Goal: Task Accomplishment & Management: Use online tool/utility

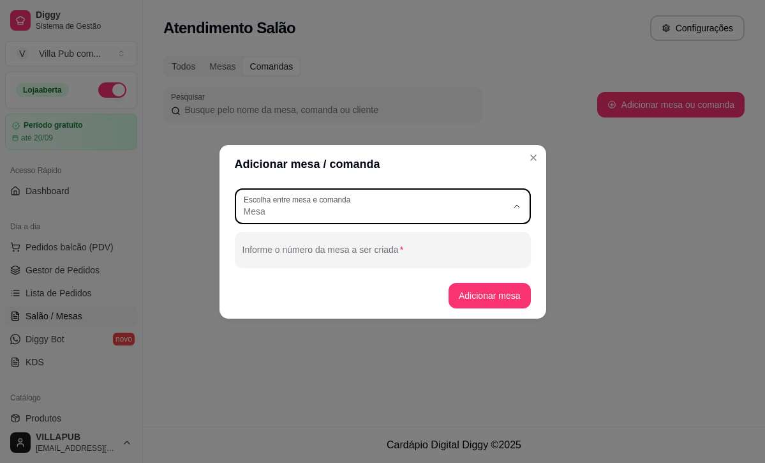
click at [416, 259] on span "Comanda" at bounding box center [376, 262] width 253 height 12
type input "CARD"
select select "CARD"
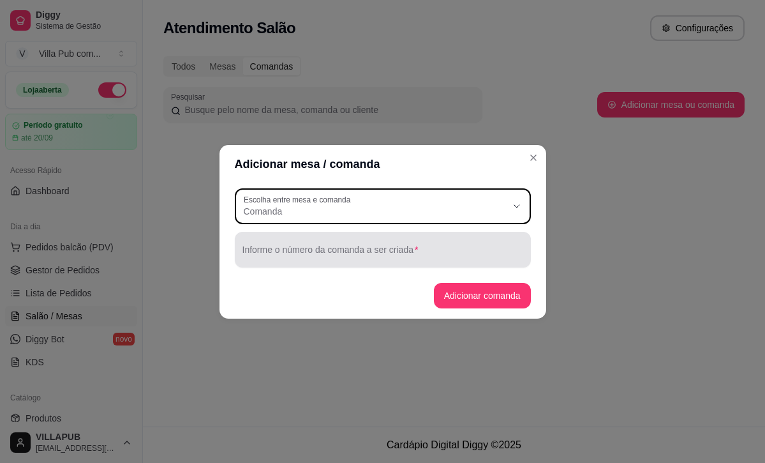
click at [407, 245] on div at bounding box center [382, 250] width 281 height 26
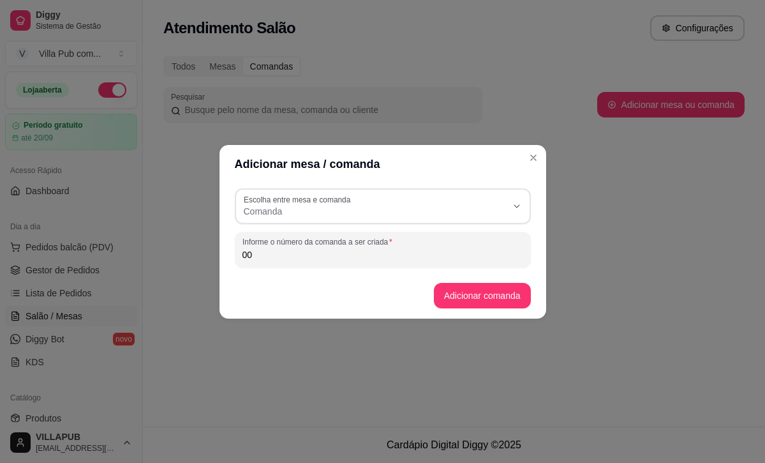
type input "0"
type input "10"
click at [493, 302] on button "Adicionar comanda" at bounding box center [482, 296] width 97 height 26
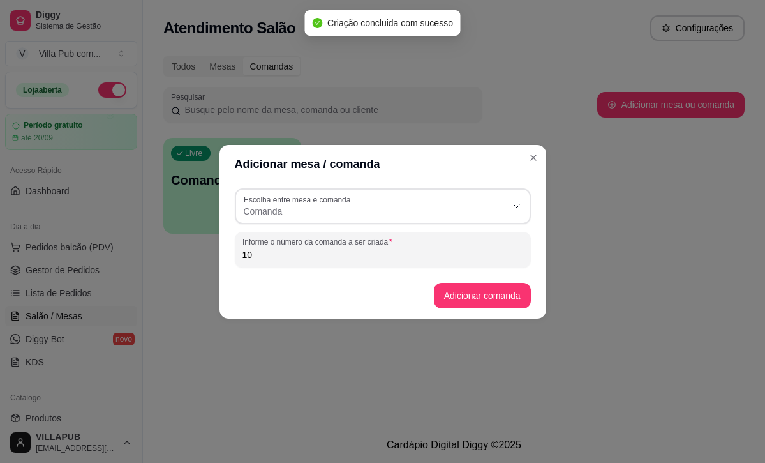
click at [535, 145] on header "Adicionar mesa / comanda" at bounding box center [382, 164] width 327 height 38
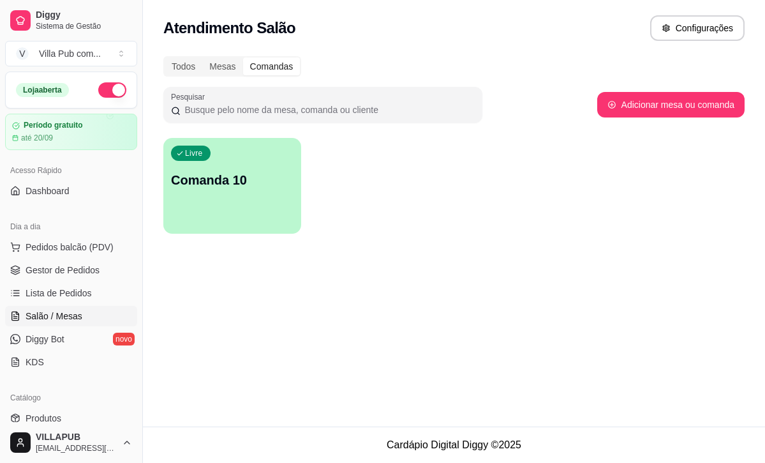
scroll to position [0, 0]
click at [285, 153] on div "Livre Comanda 10" at bounding box center [231, 178] width 133 height 78
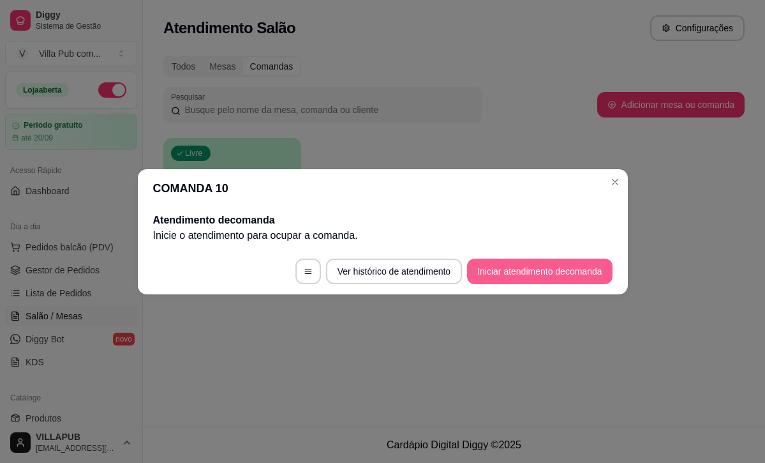
click at [475, 276] on button "Iniciar atendimento de comanda" at bounding box center [539, 271] width 145 height 26
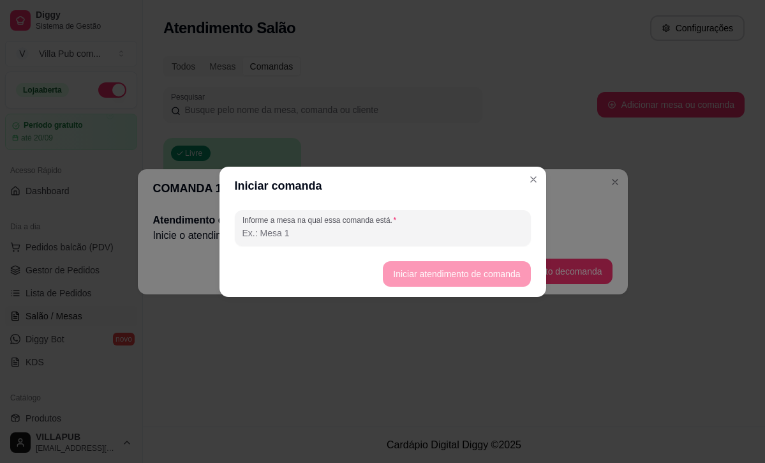
drag, startPoint x: 457, startPoint y: 243, endPoint x: 486, endPoint y: 239, distance: 28.4
click at [461, 242] on div "Informe a mesa na qual essa comanda está." at bounding box center [383, 228] width 296 height 36
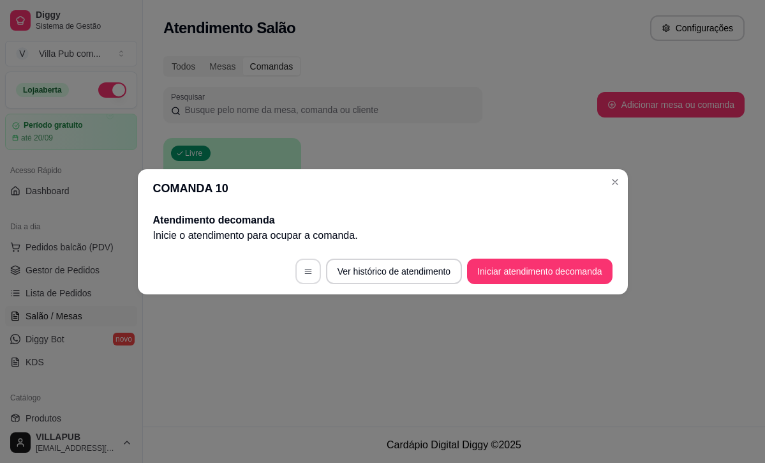
click at [304, 267] on button "button" at bounding box center [308, 271] width 26 height 26
click at [309, 275] on footer "Ver histórico de atendimento Iniciar atendimento de comanda" at bounding box center [383, 271] width 490 height 46
click at [308, 275] on button "button" at bounding box center [308, 271] width 26 height 26
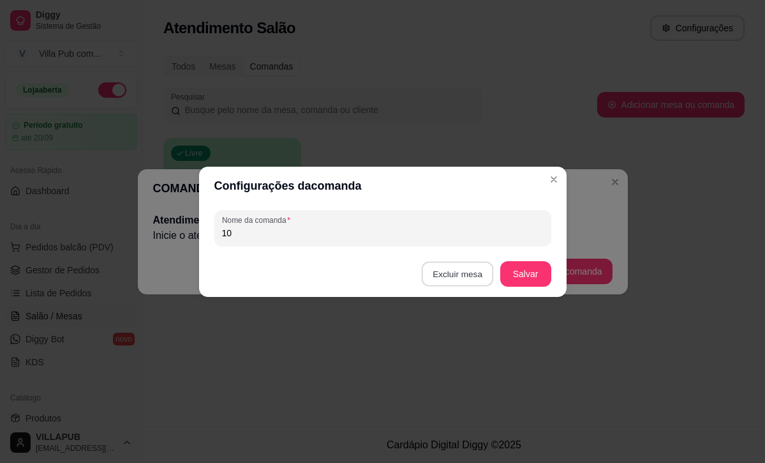
click at [435, 278] on button "Excluir mesa" at bounding box center [458, 273] width 72 height 25
click at [449, 350] on button "Confirmar" at bounding box center [460, 354] width 45 height 19
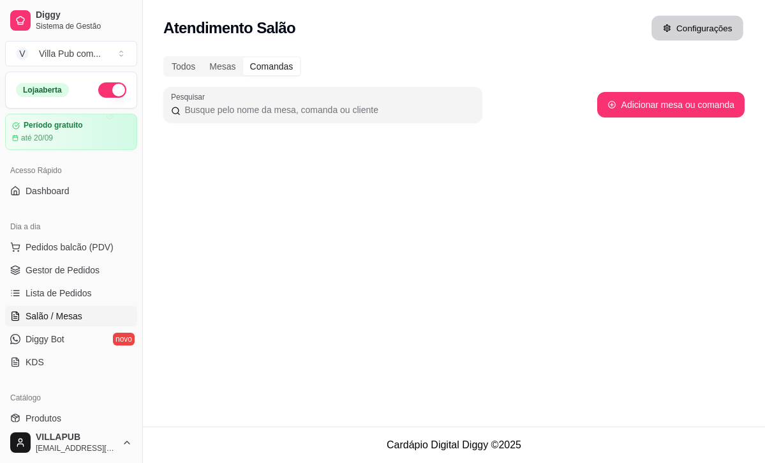
click at [676, 22] on button "Configurações" at bounding box center [697, 28] width 92 height 25
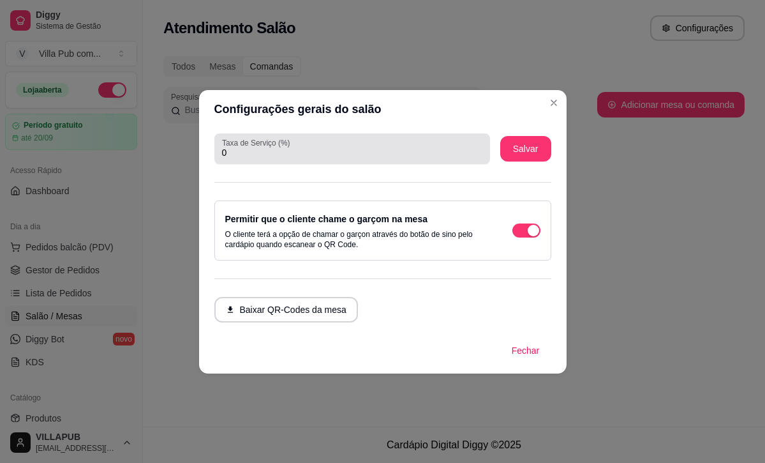
click at [343, 151] on input "0" at bounding box center [352, 152] width 260 height 13
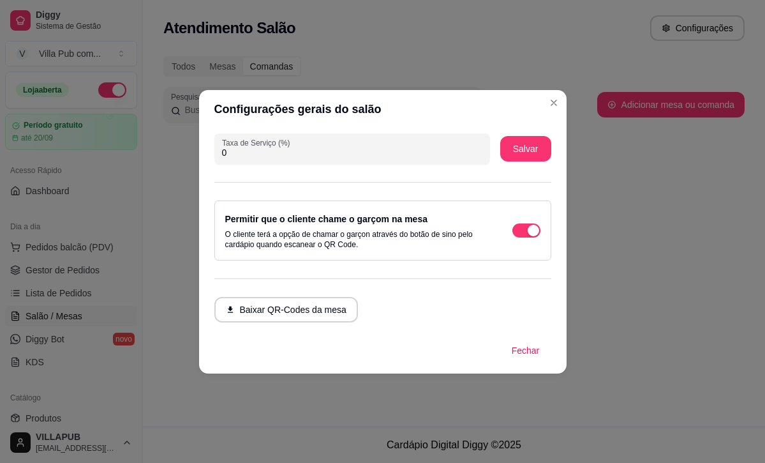
type input "0"
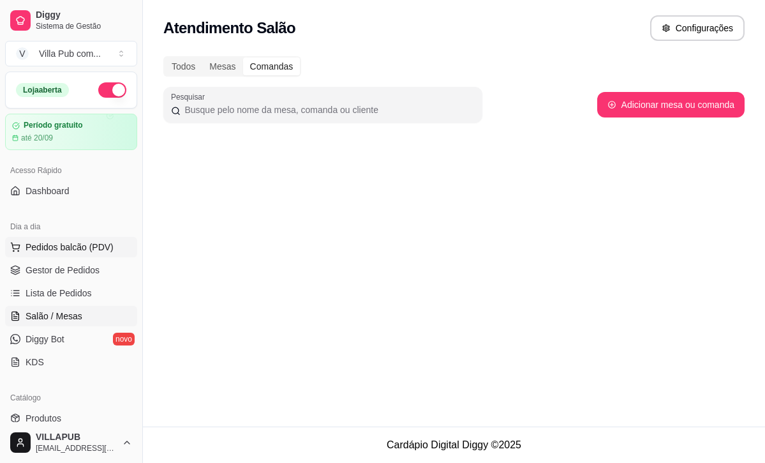
click at [46, 249] on span "Pedidos balcão (PDV)" at bounding box center [70, 247] width 88 height 13
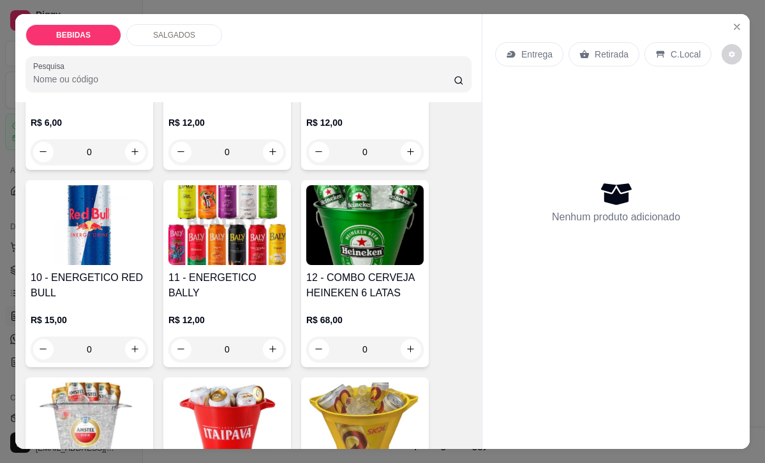
scroll to position [582, 0]
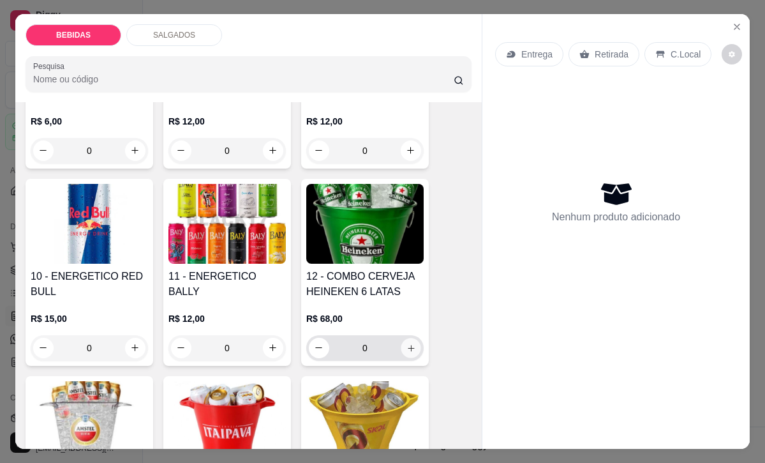
click at [417, 337] on button "increase-product-quantity" at bounding box center [411, 347] width 20 height 20
type input "1"
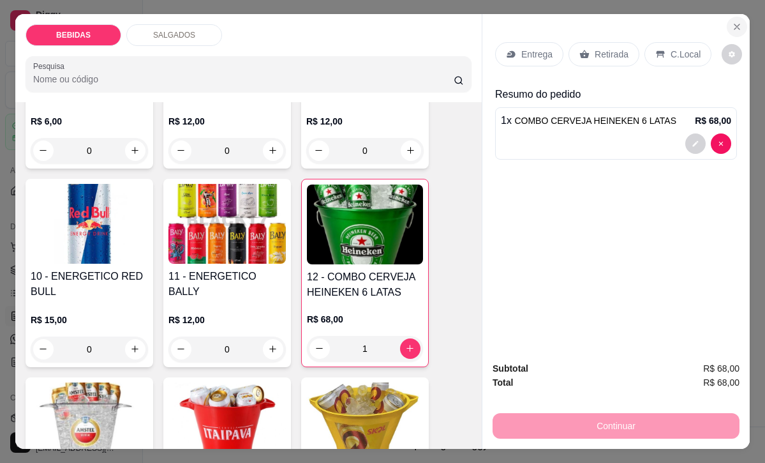
click at [737, 29] on icon "Close" at bounding box center [737, 27] width 10 height 10
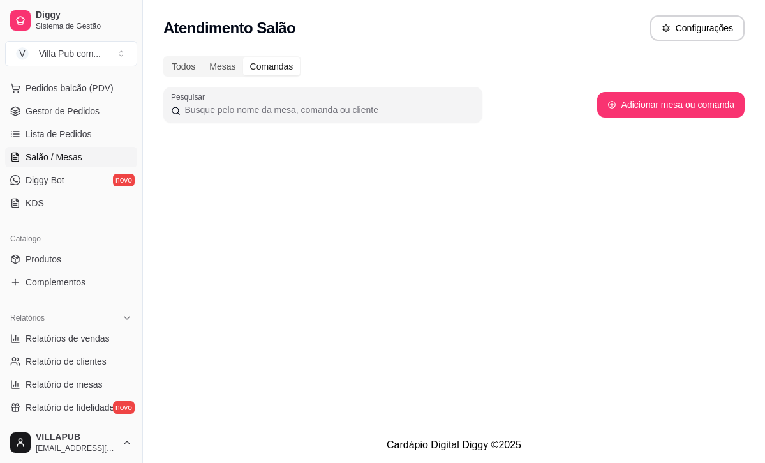
scroll to position [158, 0]
click at [66, 388] on span "Relatório de mesas" at bounding box center [64, 385] width 77 height 13
select select "TOTAL_OF_ORDERS"
select select "7"
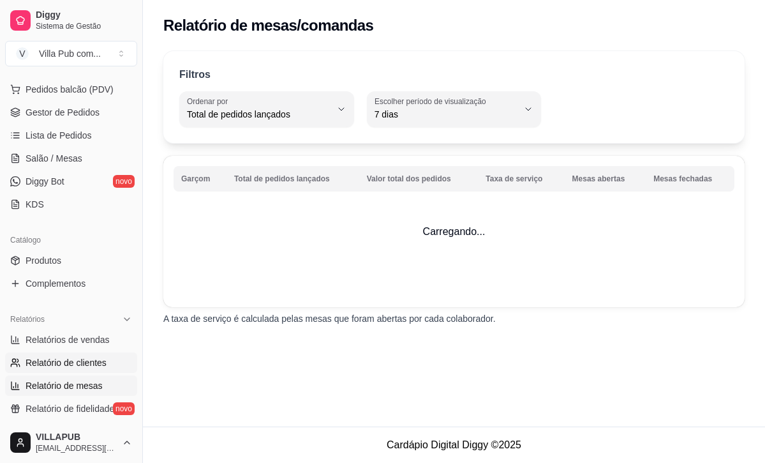
click at [68, 370] on link "Relatório de clientes" at bounding box center [71, 362] width 132 height 20
select select "30"
select select "HIGHEST_TOTAL_SPENT_WITH_ORDERS"
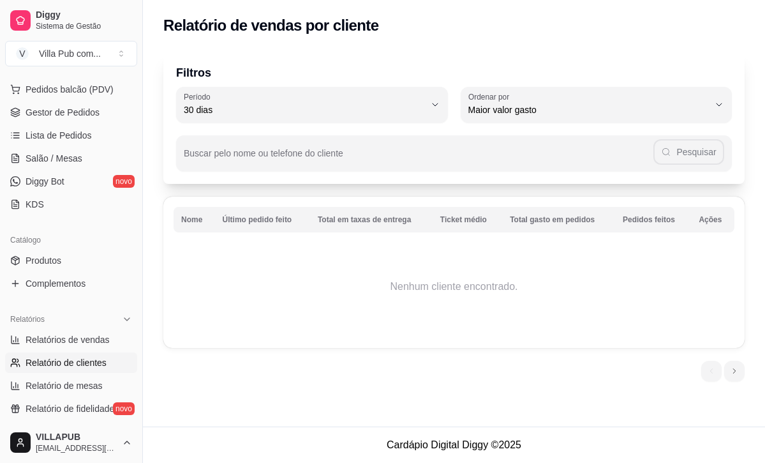
click at [65, 352] on link "Relatório de clientes" at bounding box center [71, 362] width 132 height 20
click at [63, 345] on span "Relatórios de vendas" at bounding box center [68, 339] width 84 height 13
select select "ALL"
select select "0"
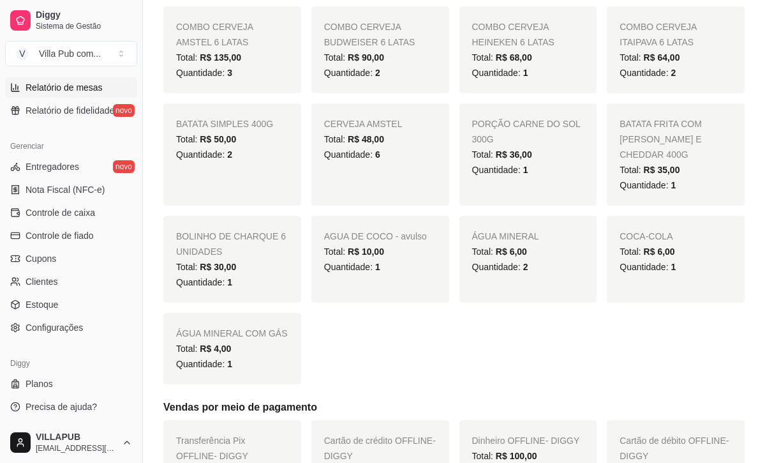
scroll to position [290, 0]
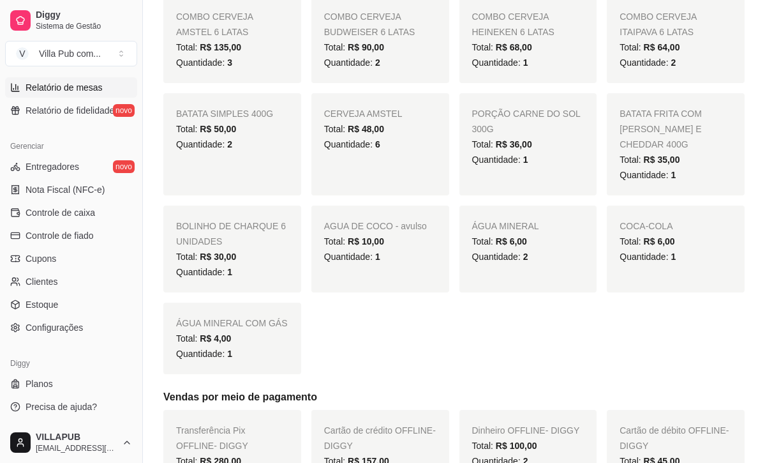
click at [79, 82] on span "Relatório de mesas" at bounding box center [64, 87] width 77 height 13
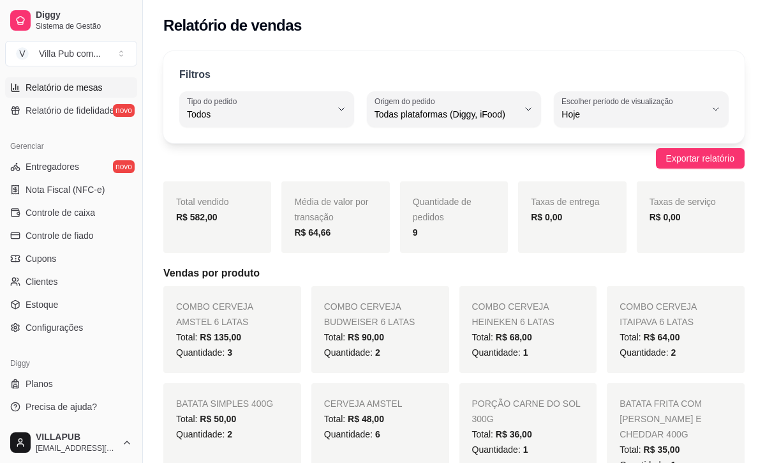
select select "TOTAL_OF_ORDERS"
select select "7"
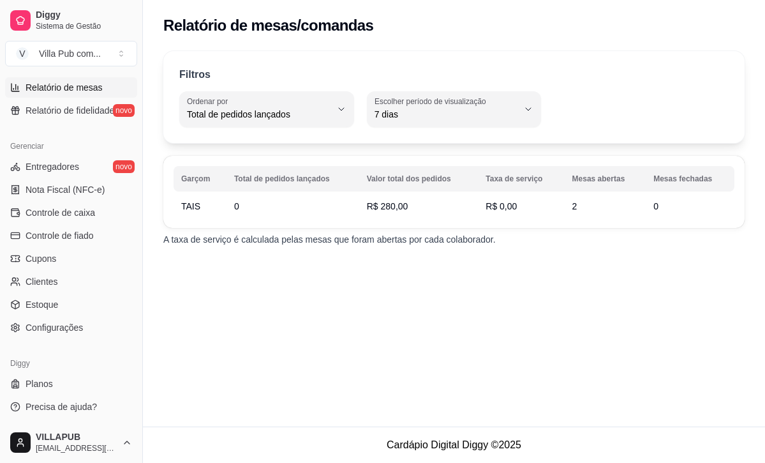
click at [218, 258] on div "Filtros TOTAL_OF_ORDERS Ordenar por Total de pedidos lançados Valor total dos p…" at bounding box center [454, 152] width 622 height 218
click at [288, 215] on td "0" at bounding box center [292, 206] width 133 height 23
click at [369, 208] on span "R$ 280,00" at bounding box center [387, 206] width 41 height 10
click at [371, 207] on span "R$ 280,00" at bounding box center [387, 206] width 41 height 10
drag, startPoint x: 643, startPoint y: 191, endPoint x: 643, endPoint y: 201, distance: 9.6
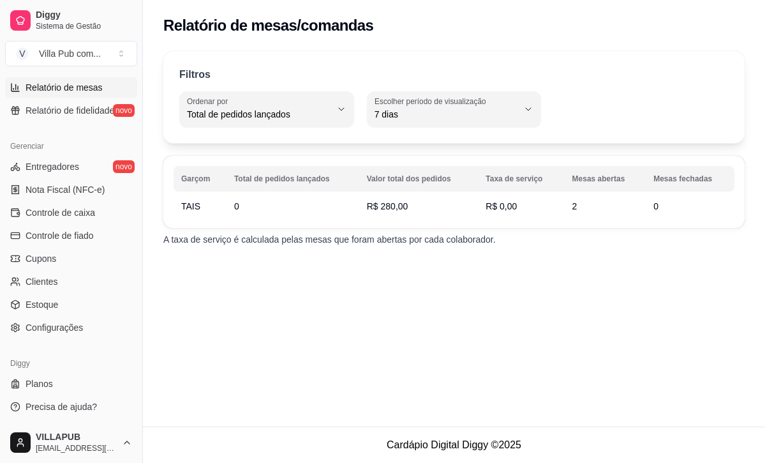
click at [644, 200] on table "Garçom Total de pedidos lançados Valor total dos pedidos Taxa de serviço Mesas …" at bounding box center [454, 192] width 561 height 52
drag, startPoint x: 643, startPoint y: 201, endPoint x: 604, endPoint y: 207, distance: 40.0
click at [604, 207] on td "2" at bounding box center [606, 206] width 82 height 23
click at [218, 231] on div "Filtros TOTAL_OF_ORDERS Ordenar por Total de pedidos lançados Valor total dos p…" at bounding box center [454, 152] width 622 height 218
click at [66, 210] on span "Controle de caixa" at bounding box center [61, 212] width 70 height 13
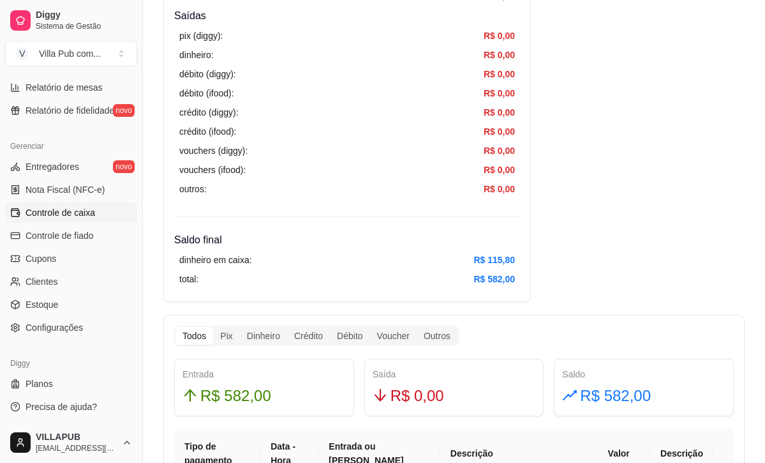
scroll to position [482, 0]
click at [223, 329] on div "Pix" at bounding box center [226, 335] width 26 height 18
click at [213, 326] on input "Pix" at bounding box center [213, 326] width 0 height 0
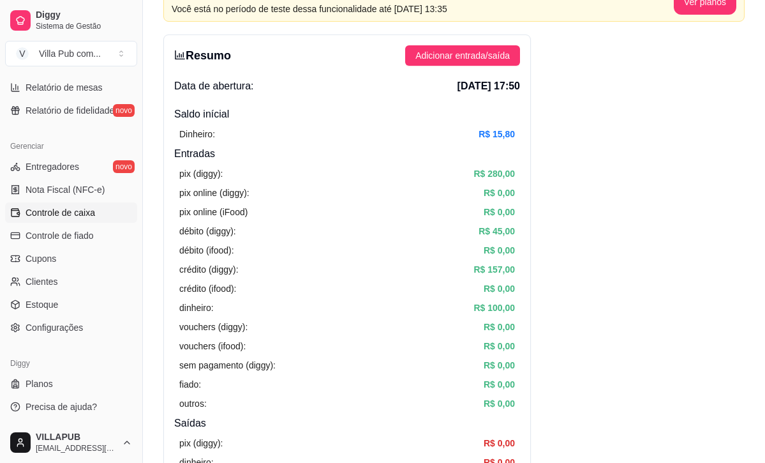
scroll to position [103, 0]
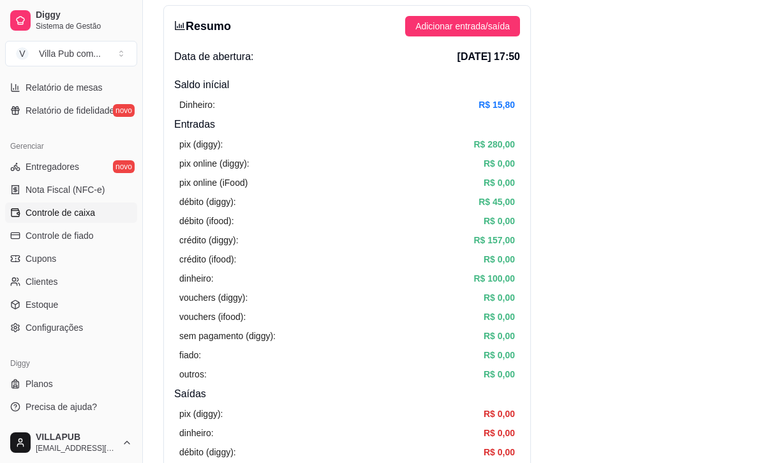
click at [79, 90] on span "Relatório de mesas" at bounding box center [64, 87] width 77 height 13
select select "TOTAL_OF_ORDERS"
select select "7"
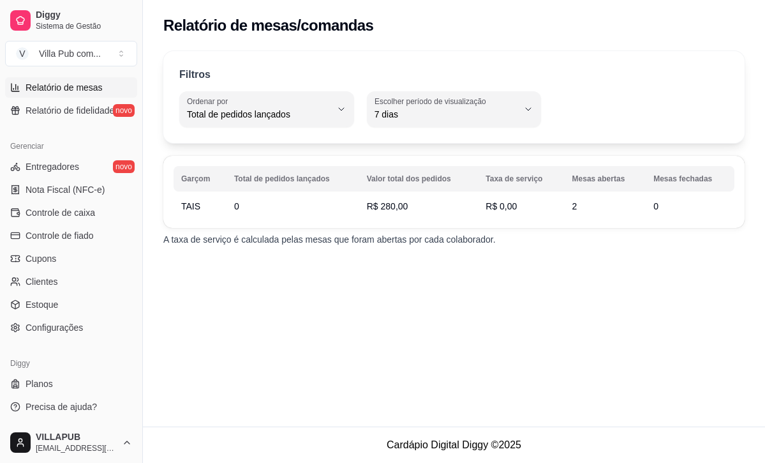
click at [577, 191] on th "Mesas abertas" at bounding box center [606, 179] width 82 height 26
drag, startPoint x: 577, startPoint y: 209, endPoint x: 607, endPoint y: 211, distance: 29.4
click at [577, 209] on td "2" at bounding box center [606, 206] width 82 height 23
click at [665, 209] on td "0" at bounding box center [690, 206] width 89 height 23
drag, startPoint x: 665, startPoint y: 209, endPoint x: 645, endPoint y: 223, distance: 24.3
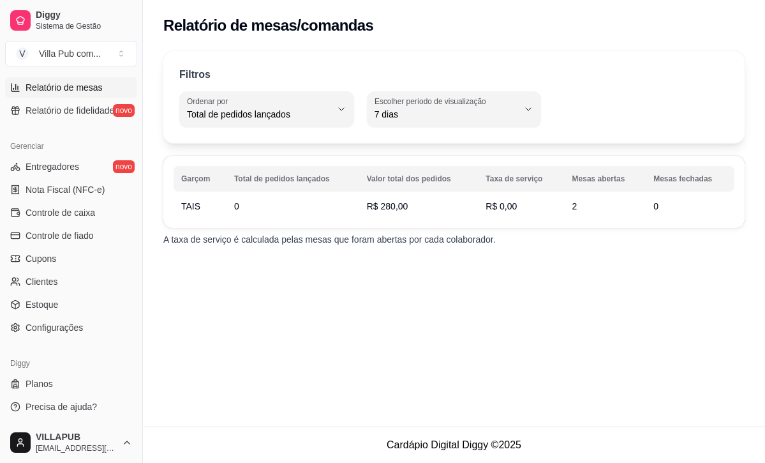
click at [665, 209] on td "0" at bounding box center [690, 206] width 89 height 23
click at [86, 212] on span "Controle de caixa" at bounding box center [61, 212] width 70 height 13
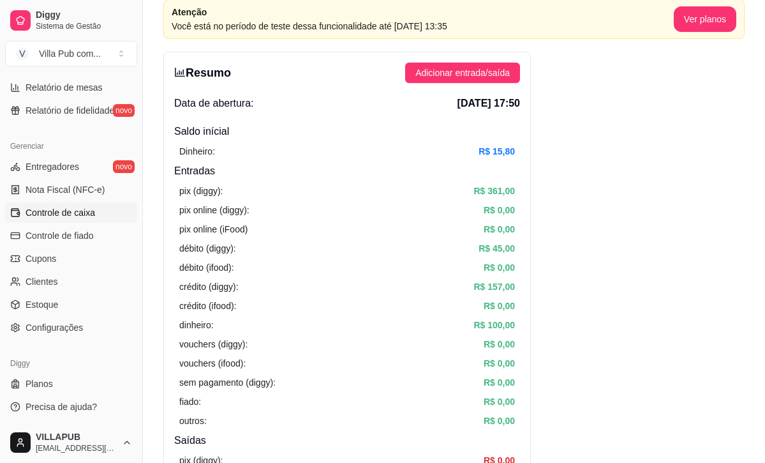
scroll to position [64, 0]
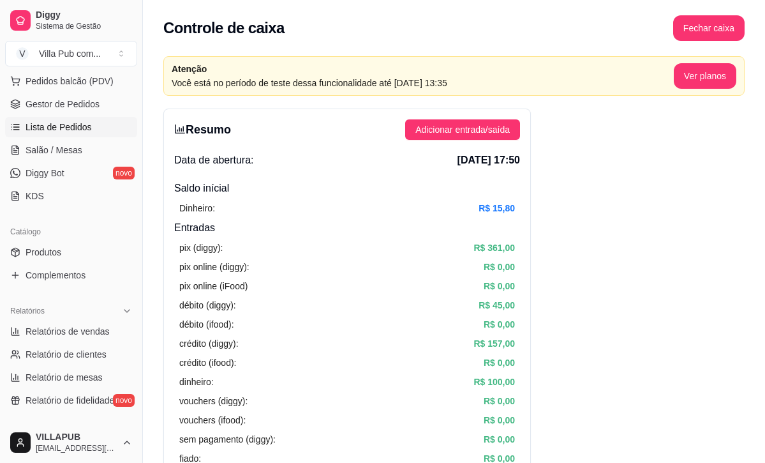
scroll to position [0, 0]
click at [57, 110] on link "Gestor de Pedidos" at bounding box center [71, 104] width 132 height 20
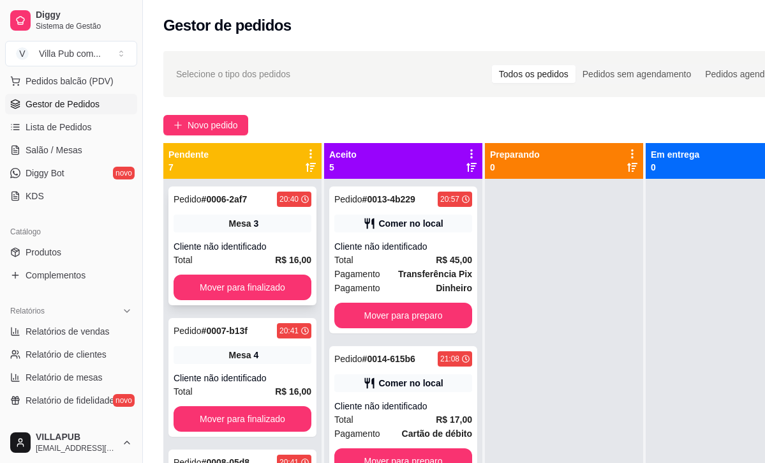
click at [287, 229] on div "Mesa 3" at bounding box center [243, 223] width 138 height 18
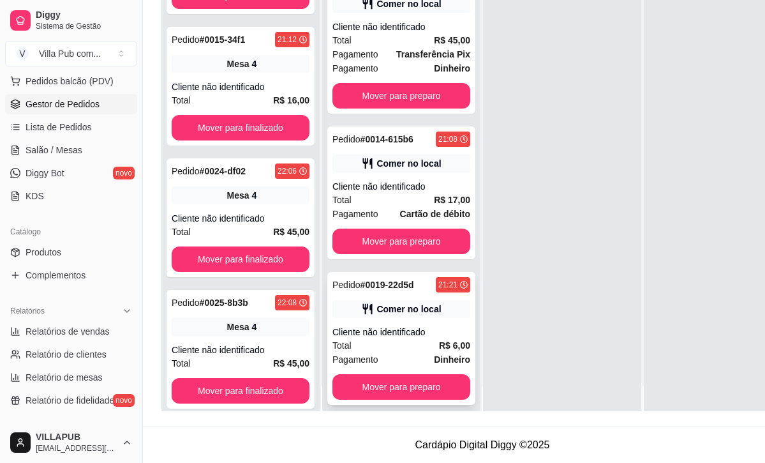
scroll to position [4, 0]
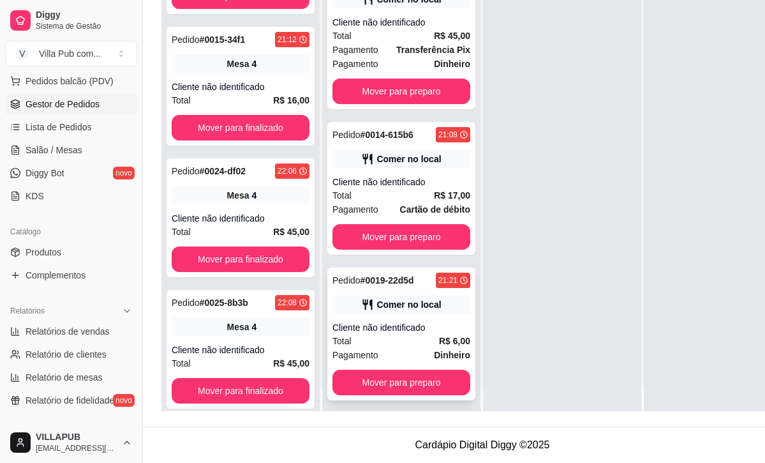
click at [407, 305] on div "Comer no local" at bounding box center [408, 304] width 64 height 13
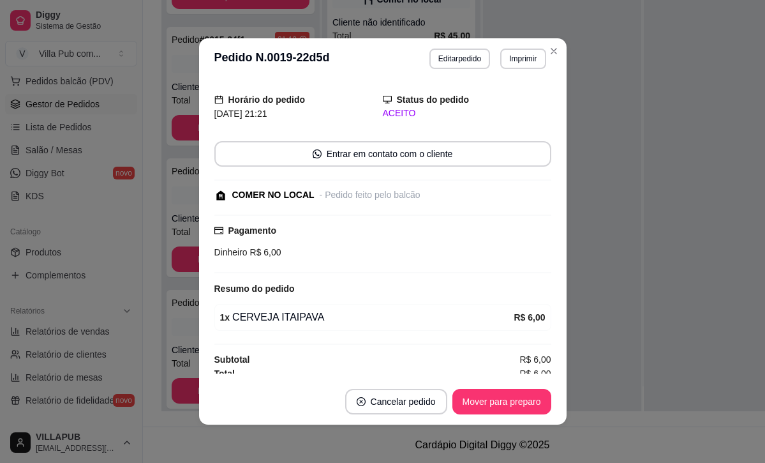
scroll to position [33, 0]
click at [484, 397] on button "Mover para preparo" at bounding box center [502, 401] width 96 height 25
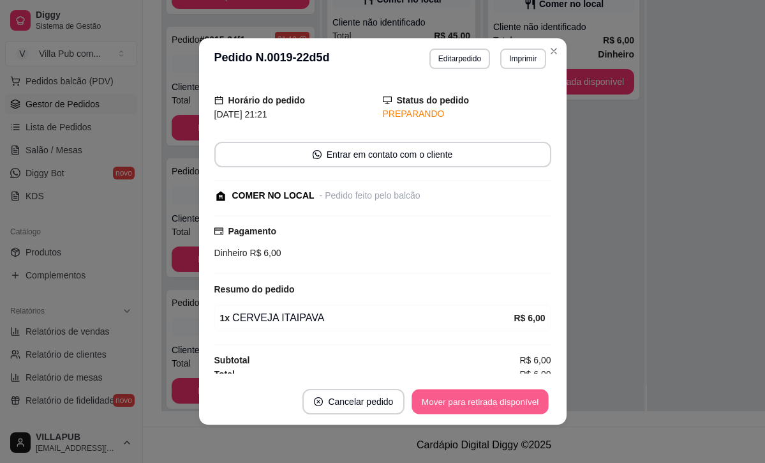
click at [484, 397] on button "Mover para retirada disponível" at bounding box center [480, 401] width 137 height 25
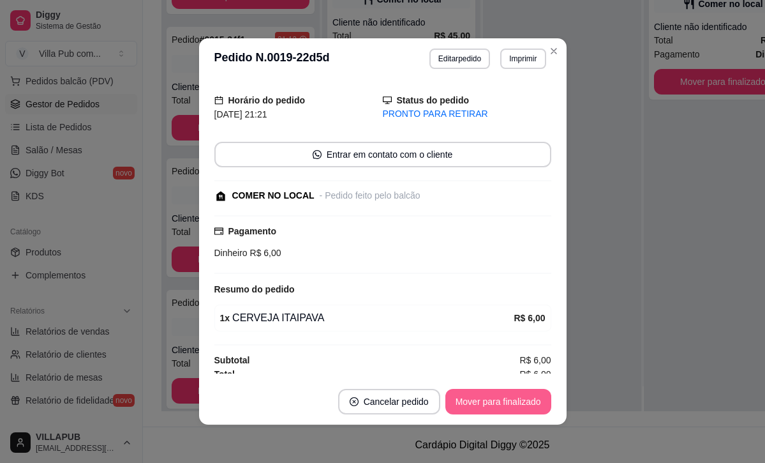
click at [507, 404] on button "Mover para finalizado" at bounding box center [498, 402] width 106 height 26
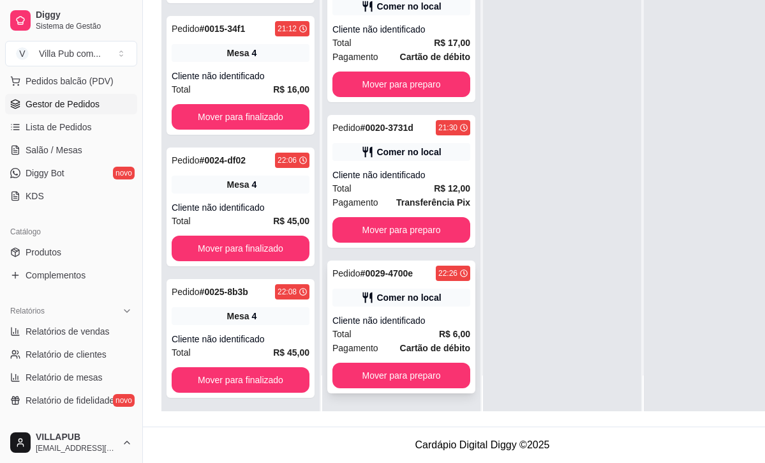
scroll to position [36, 0]
click at [417, 372] on button "Mover para preparo" at bounding box center [401, 375] width 134 height 25
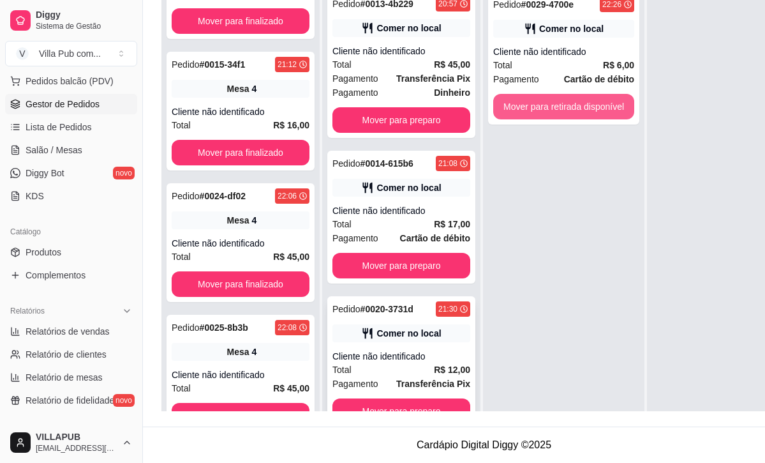
scroll to position [195, 3]
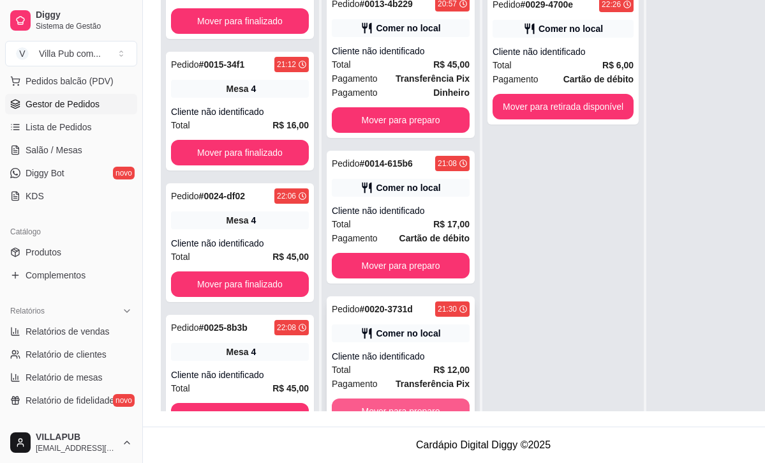
click at [394, 398] on button "Mover para preparo" at bounding box center [401, 411] width 138 height 26
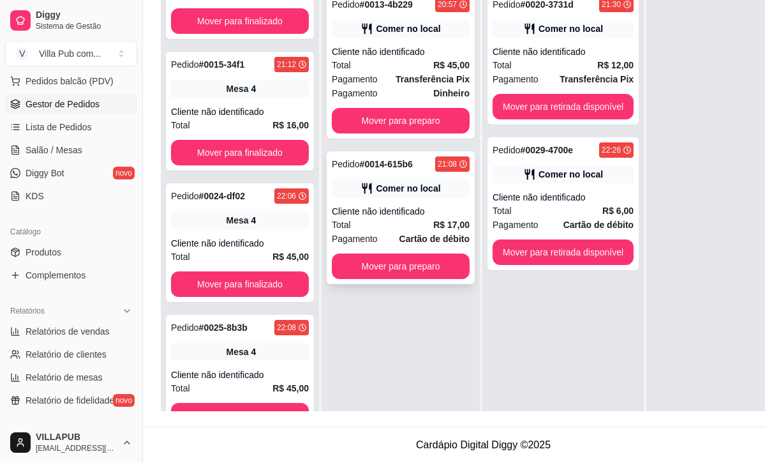
click at [408, 151] on div "Pedido # 0014-615b6 21:08 Comer no local Cliente não identificado Total R$ 17,0…" at bounding box center [401, 217] width 148 height 133
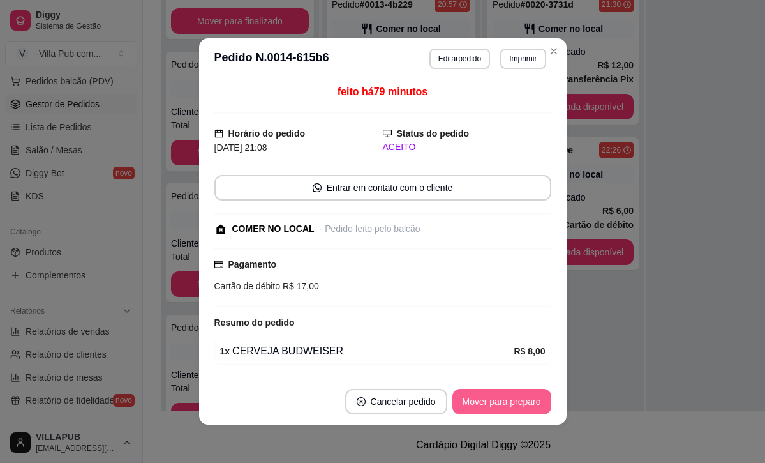
click at [473, 395] on button "Mover para preparo" at bounding box center [501, 402] width 99 height 26
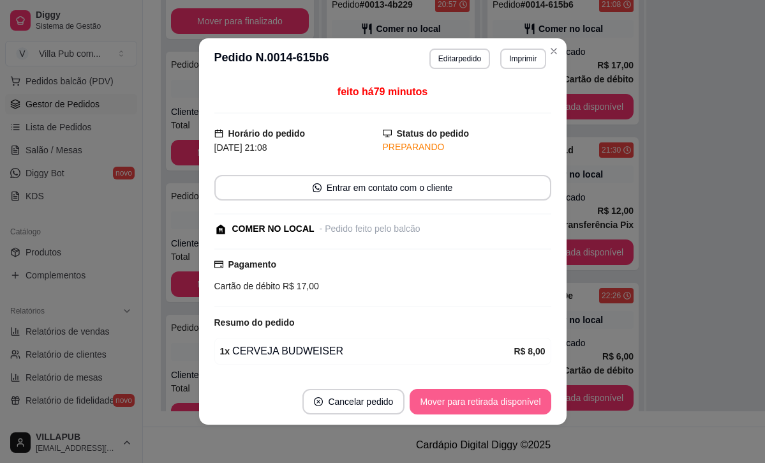
click at [471, 397] on button "Mover para retirada disponível" at bounding box center [480, 402] width 141 height 26
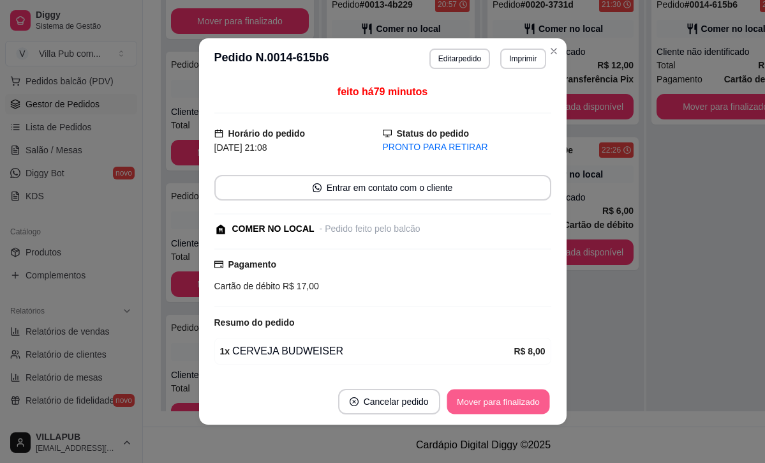
click at [471, 397] on button "Mover para finalizado" at bounding box center [498, 401] width 103 height 25
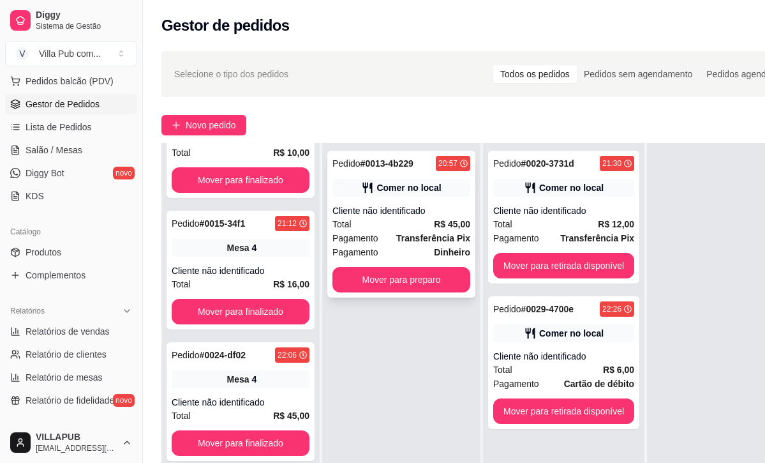
scroll to position [36, 0]
click at [427, 278] on button "Mover para preparo" at bounding box center [401, 279] width 134 height 25
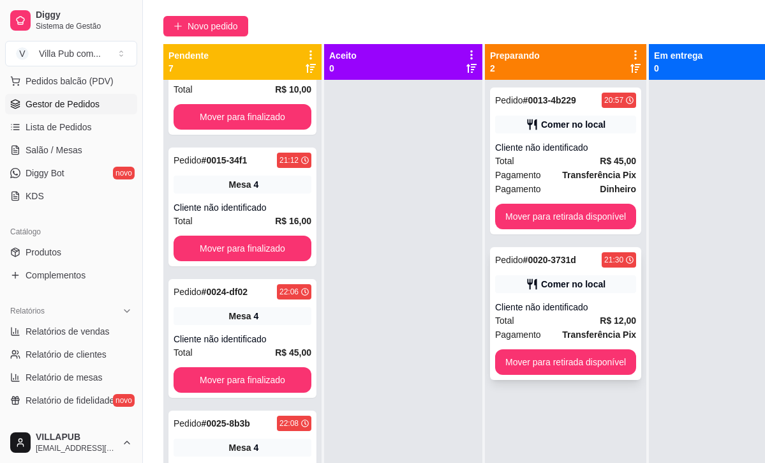
scroll to position [0, 0]
click at [623, 184] on strong "Dinheiro" at bounding box center [618, 189] width 36 height 10
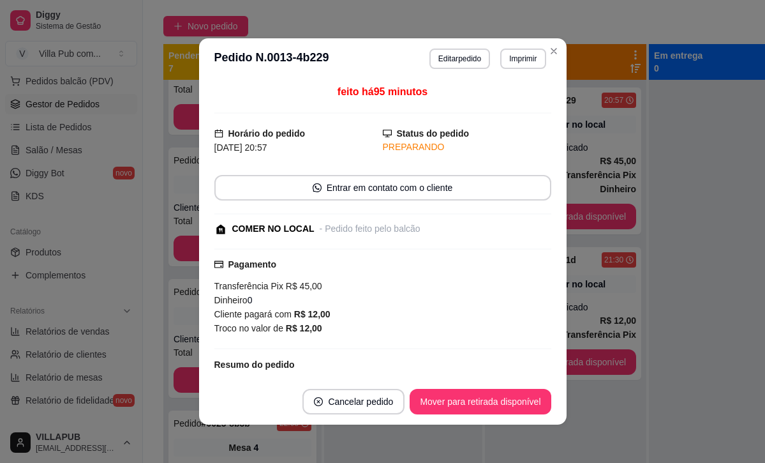
click at [296, 309] on strong "R$ 12,00" at bounding box center [312, 314] width 36 height 10
click at [253, 263] on div "Pagamento Transferência Pix R$ 45,00 Dinheiro 0 Cliente pagará com R$ 12,00 Tro…" at bounding box center [382, 296] width 337 height 78
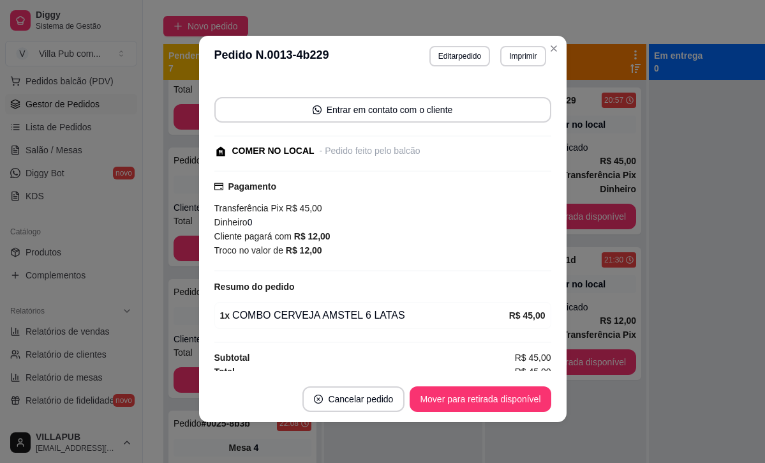
scroll to position [3, 0]
click at [252, 270] on div at bounding box center [382, 270] width 337 height 1
click at [251, 270] on div at bounding box center [382, 270] width 337 height 1
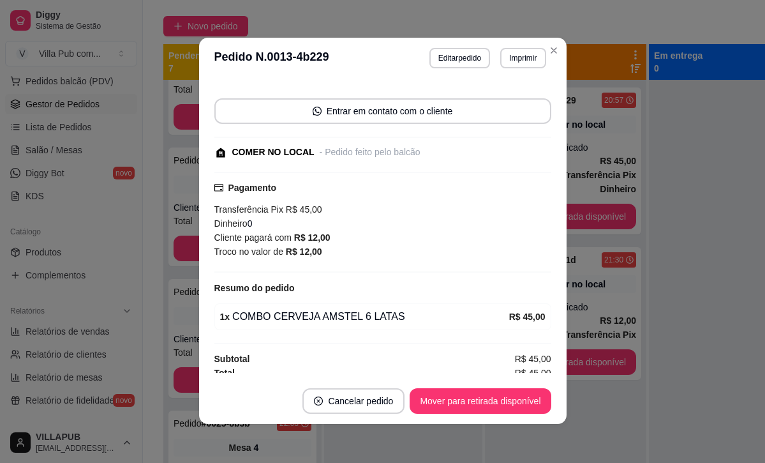
scroll to position [75, 0]
click at [480, 401] on button "Mover para retirada disponível" at bounding box center [480, 401] width 137 height 25
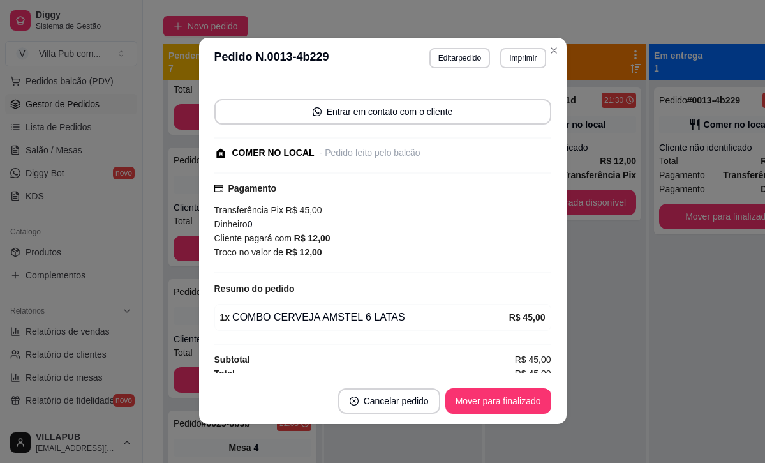
click at [480, 401] on button "Mover para finalizado" at bounding box center [498, 401] width 106 height 26
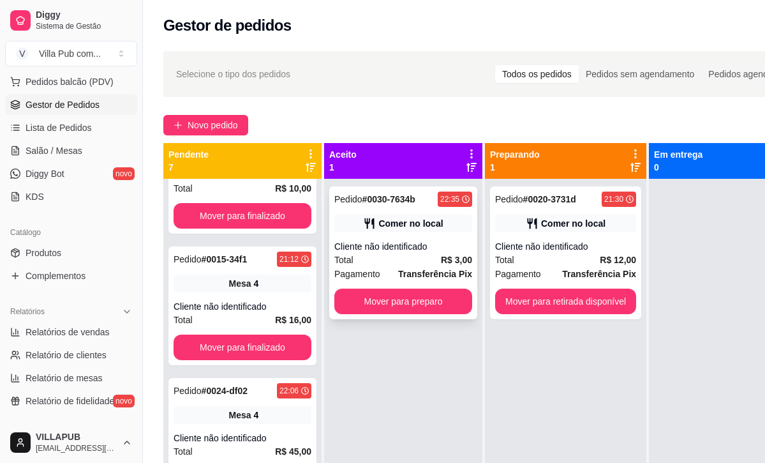
scroll to position [0, 0]
click at [426, 297] on button "Mover para preparo" at bounding box center [403, 301] width 134 height 25
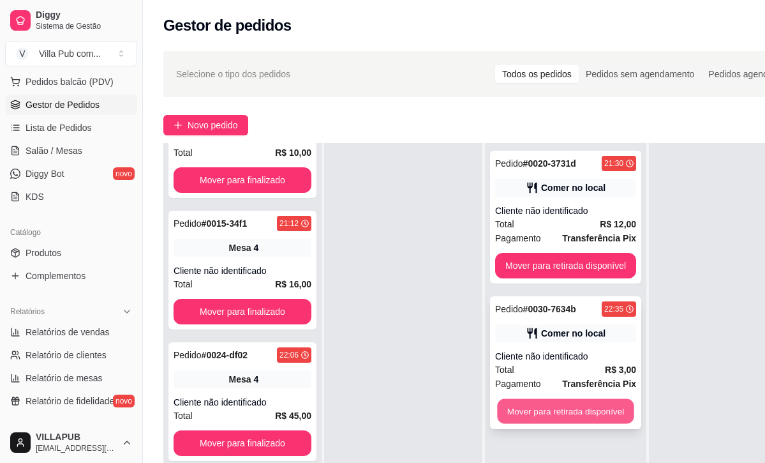
click at [593, 415] on button "Mover para retirada disponível" at bounding box center [565, 411] width 137 height 25
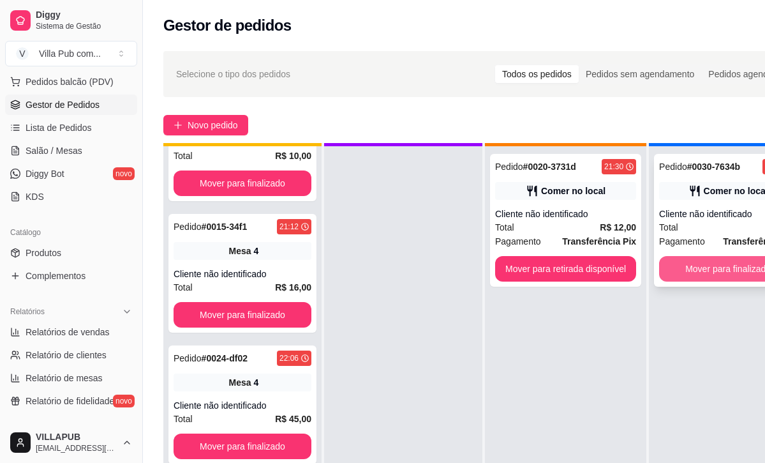
click at [721, 265] on button "Mover para finalizado" at bounding box center [728, 269] width 138 height 26
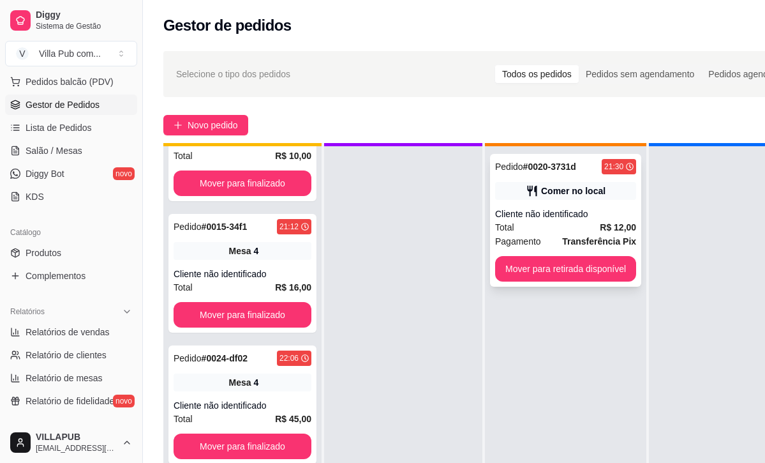
click at [583, 204] on div "Pedido # 0020-3731d 21:30 Comer no local Cliente não identificado Total R$ 12,0…" at bounding box center [565, 220] width 151 height 133
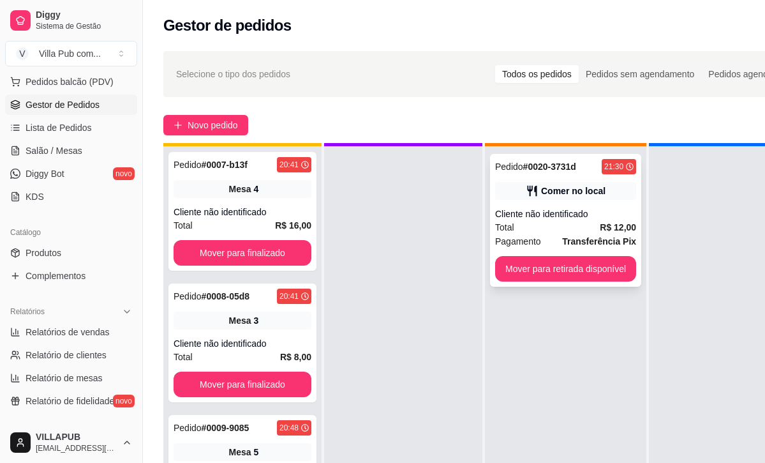
scroll to position [131, 0]
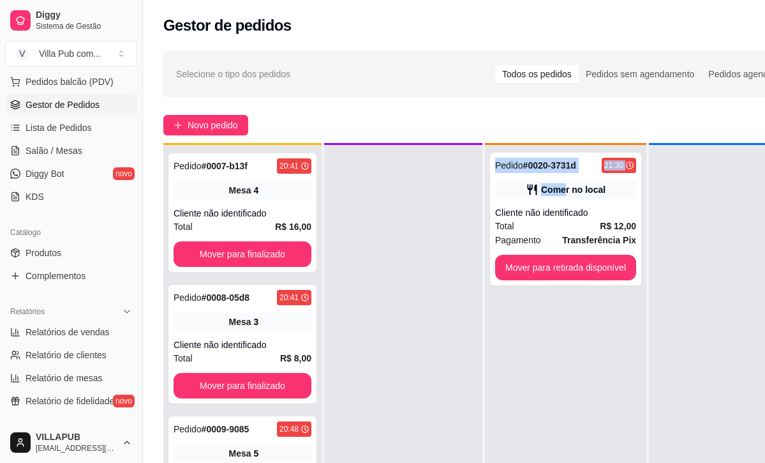
drag, startPoint x: 568, startPoint y: 190, endPoint x: 425, endPoint y: 199, distance: 143.2
click at [422, 200] on div "Pendente 7 Pedido # 0006-2af7 20:40 Mesa 3 Cliente não identificado Total R$ 16…" at bounding box center [485, 374] width 645 height 463
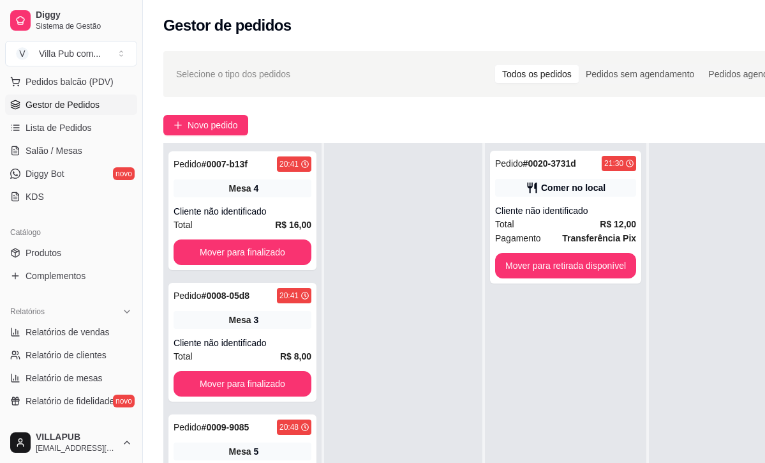
scroll to position [36, 0]
click at [426, 199] on div at bounding box center [403, 374] width 158 height 463
click at [578, 179] on div "Comer no local" at bounding box center [565, 188] width 141 height 18
click at [113, 129] on link "Lista de Pedidos" at bounding box center [71, 127] width 132 height 20
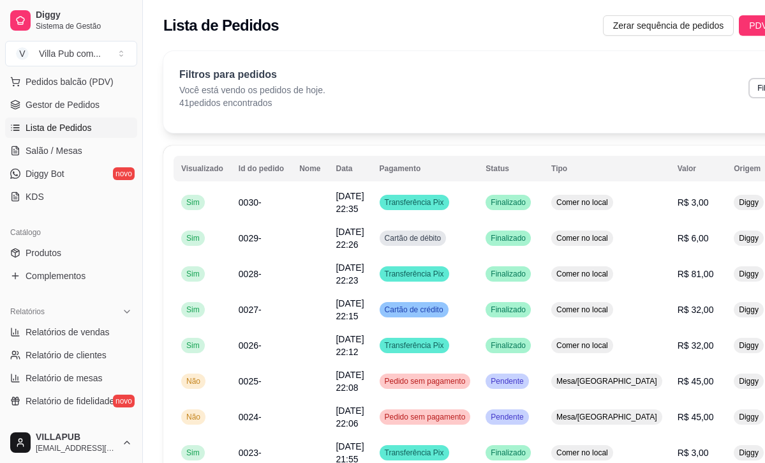
click at [80, 125] on span "Lista de Pedidos" at bounding box center [59, 127] width 66 height 13
click at [85, 103] on span "Gestor de Pedidos" at bounding box center [63, 104] width 74 height 13
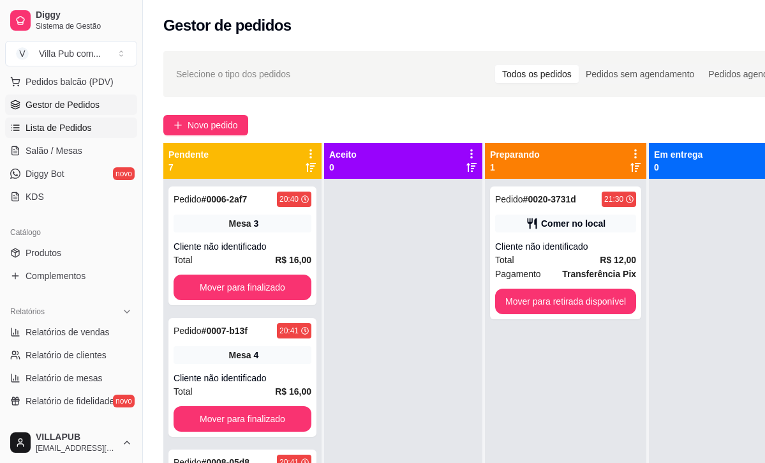
click at [82, 132] on span "Lista de Pedidos" at bounding box center [59, 127] width 66 height 13
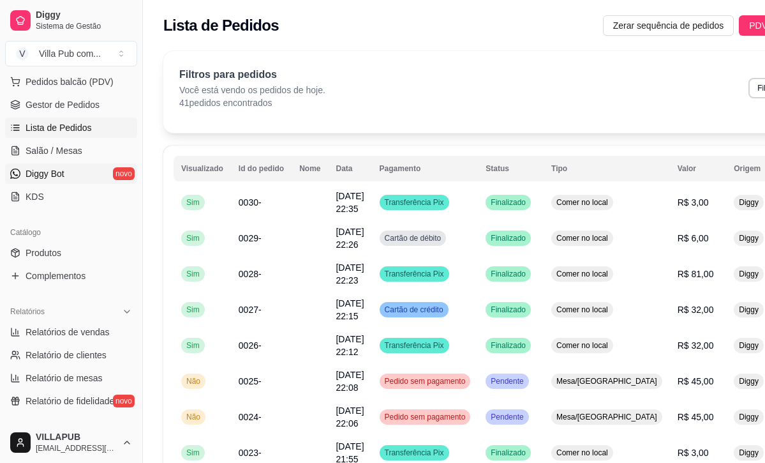
click at [66, 168] on link "Diggy Bot novo" at bounding box center [71, 173] width 132 height 20
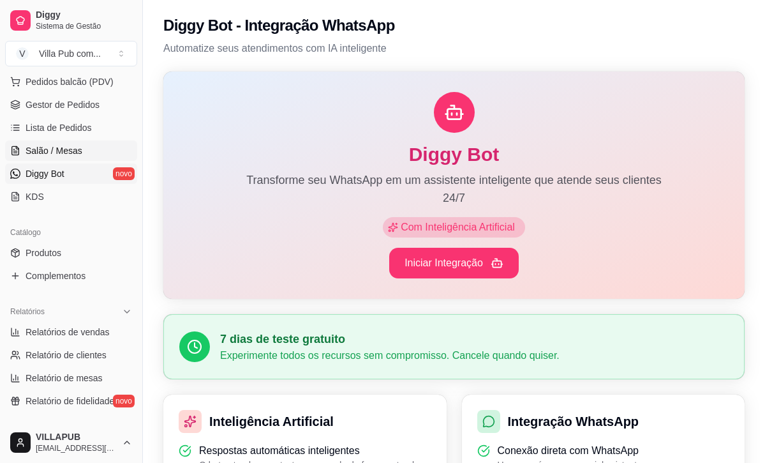
click at [74, 151] on span "Salão / Mesas" at bounding box center [54, 150] width 57 height 13
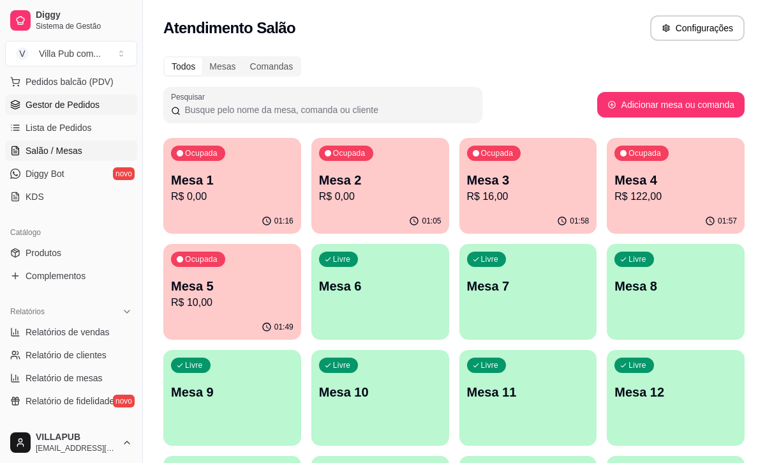
click at [85, 108] on span "Gestor de Pedidos" at bounding box center [63, 104] width 74 height 13
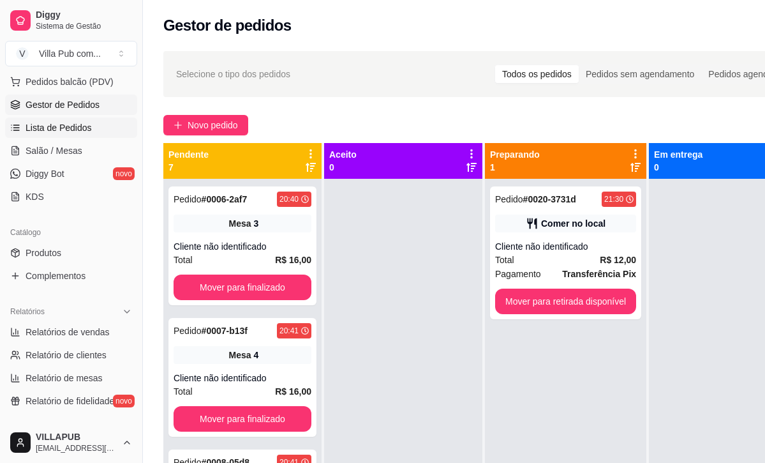
click at [74, 122] on span "Lista de Pedidos" at bounding box center [59, 127] width 66 height 13
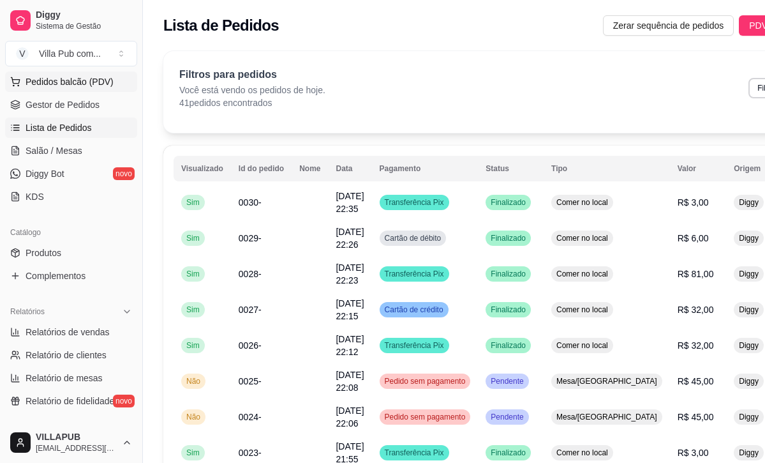
click at [72, 83] on span "Pedidos balcão (PDV)" at bounding box center [70, 81] width 88 height 13
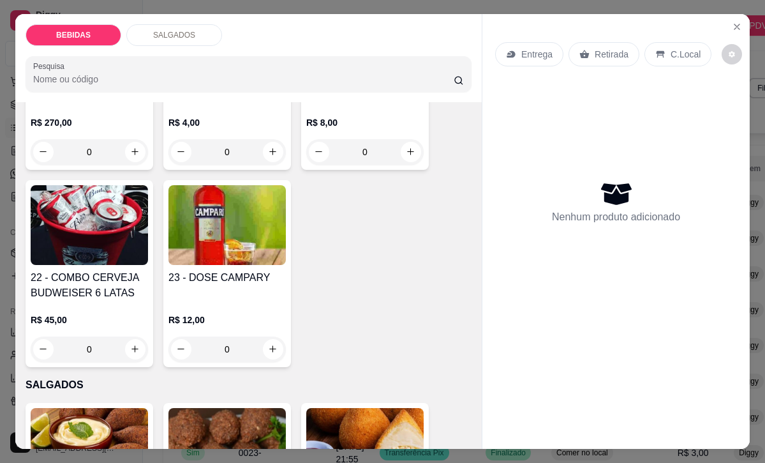
scroll to position [1372, 0]
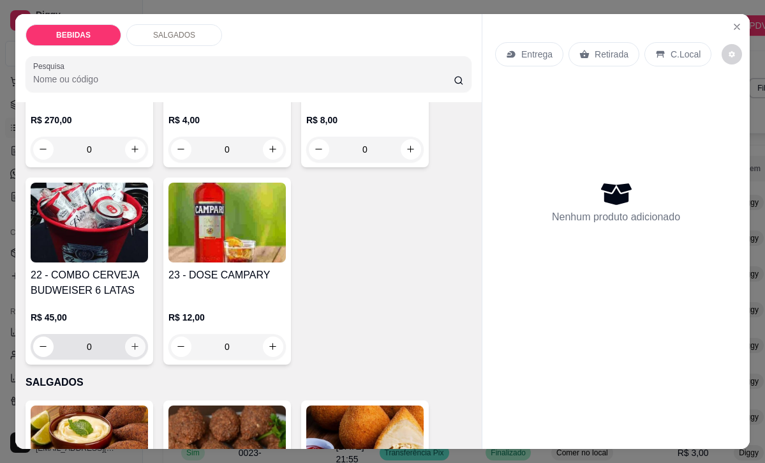
click at [132, 341] on icon "increase-product-quantity" at bounding box center [135, 346] width 10 height 10
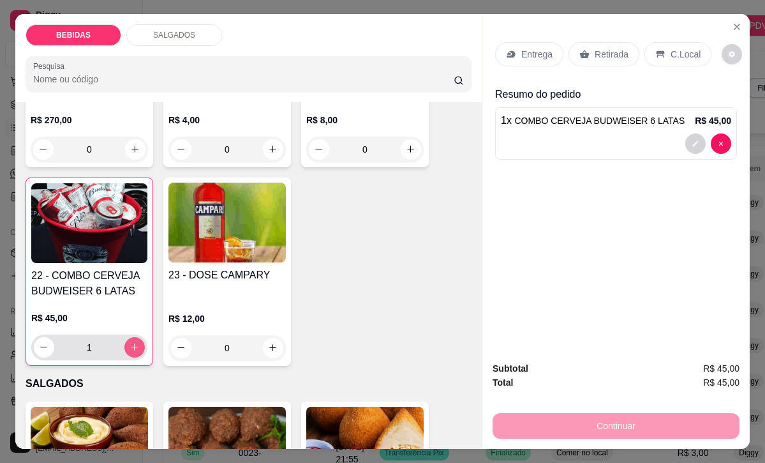
type input "1"
click at [665, 49] on icon at bounding box center [660, 54] width 10 height 10
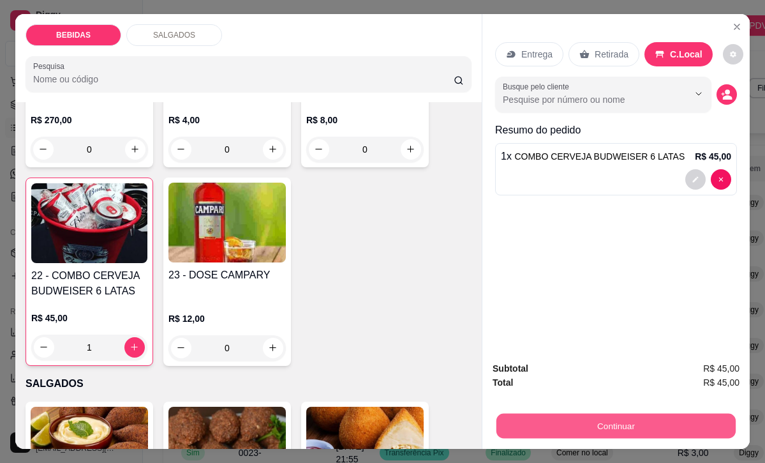
click at [641, 416] on button "Continuar" at bounding box center [615, 425] width 239 height 25
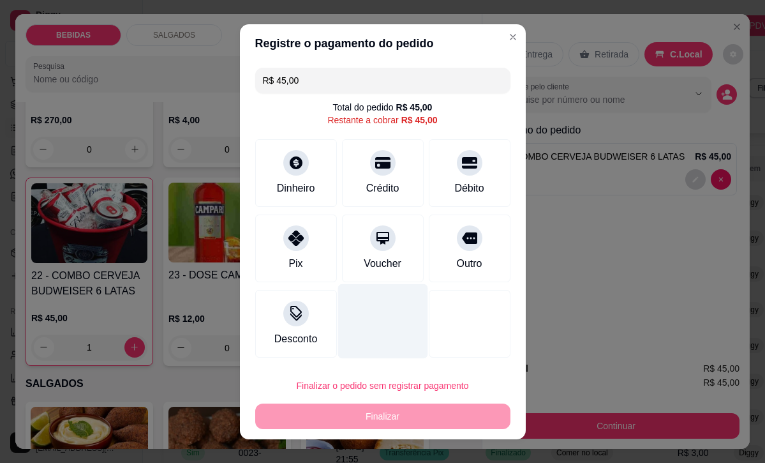
click at [387, 322] on div at bounding box center [382, 320] width 90 height 75
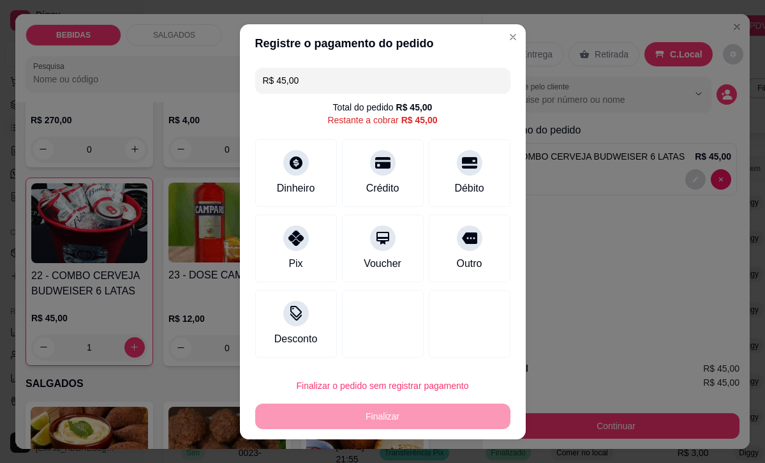
click at [338, 269] on div "Pix Voucher Outro" at bounding box center [382, 248] width 255 height 68
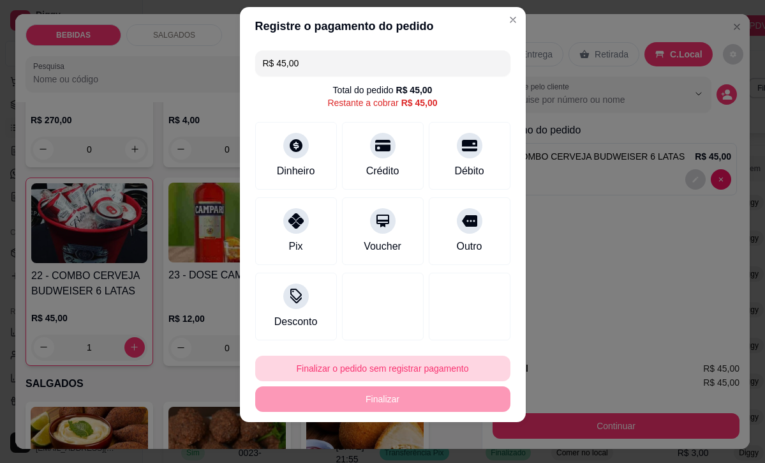
scroll to position [17, 0]
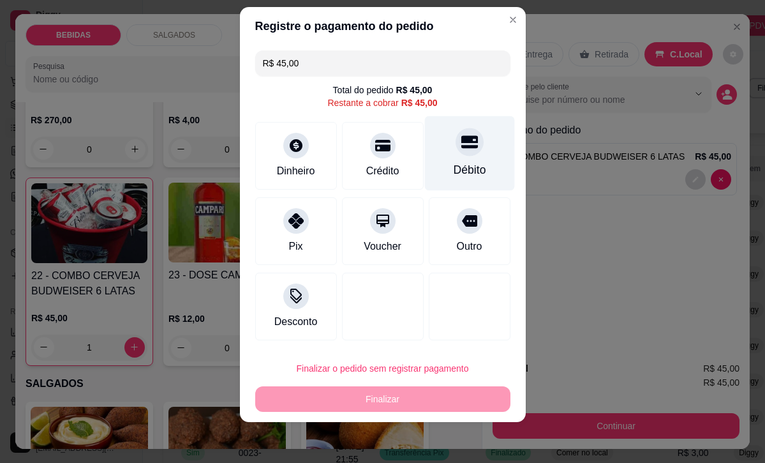
click at [447, 165] on div "Débito" at bounding box center [469, 152] width 90 height 75
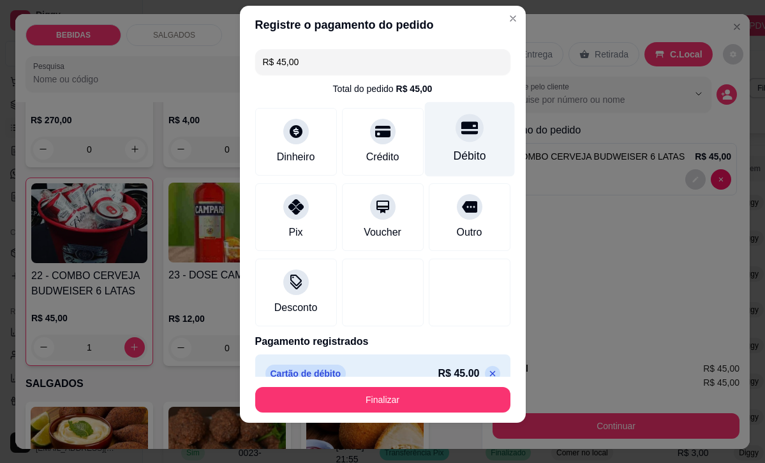
type input "R$ 0,00"
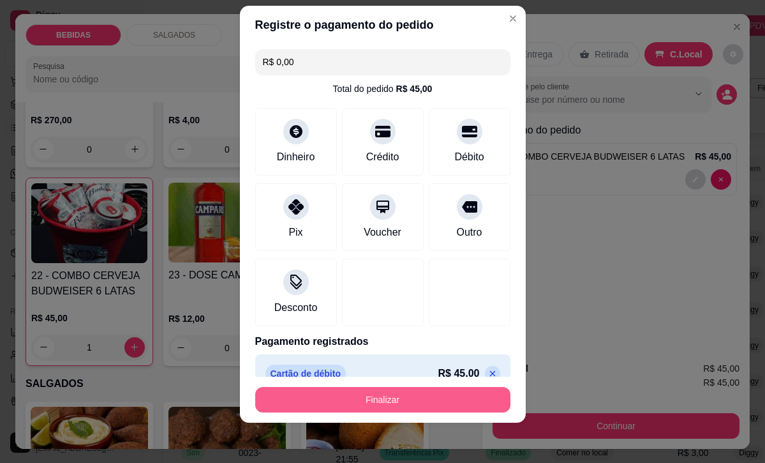
click at [372, 406] on button "Finalizar" at bounding box center [382, 400] width 255 height 26
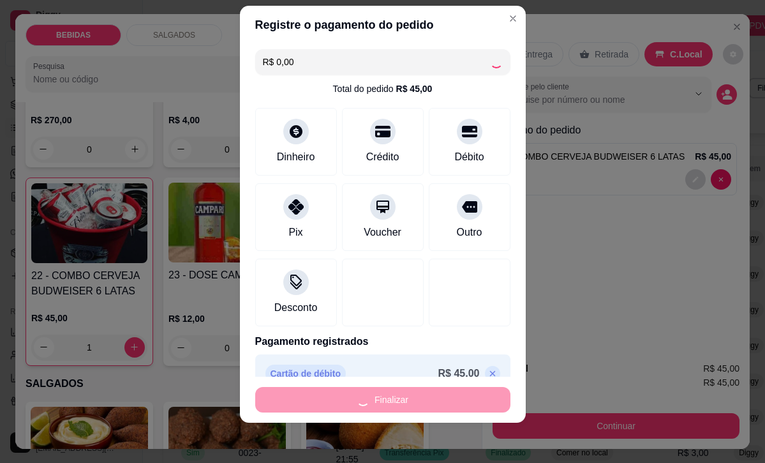
type input "0"
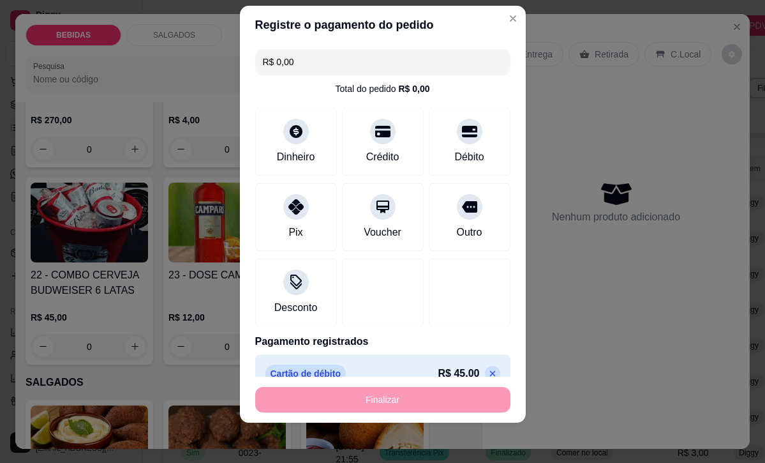
type input "-R$ 45,00"
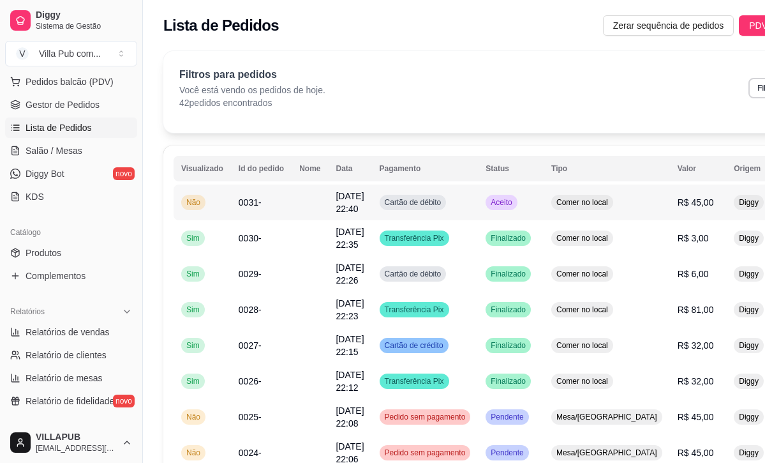
click at [407, 198] on span "Cartão de débito" at bounding box center [413, 202] width 62 height 10
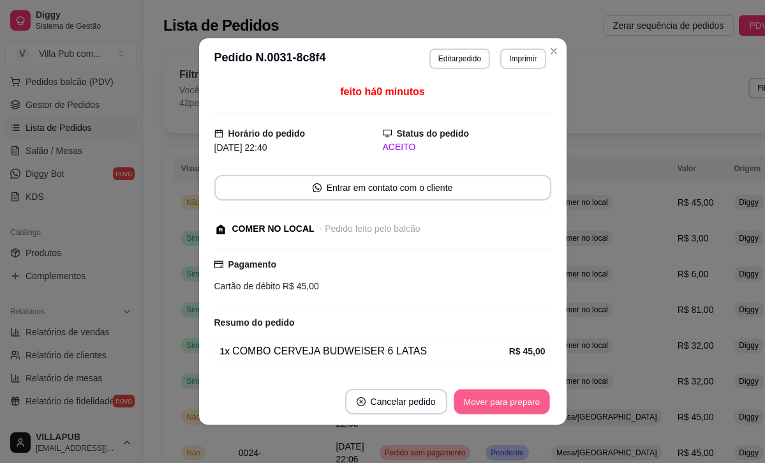
click at [532, 397] on button "Mover para preparo" at bounding box center [502, 401] width 96 height 25
click at [502, 406] on button "Mover para retirada disponível" at bounding box center [480, 401] width 137 height 25
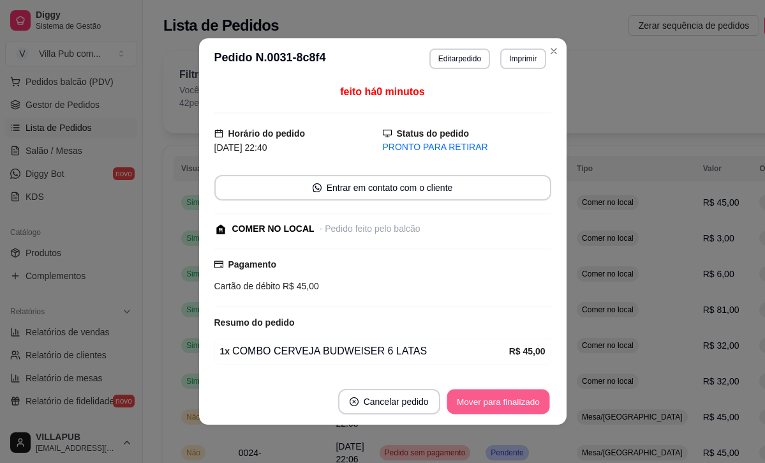
click at [502, 406] on button "Mover para finalizado" at bounding box center [498, 401] width 103 height 25
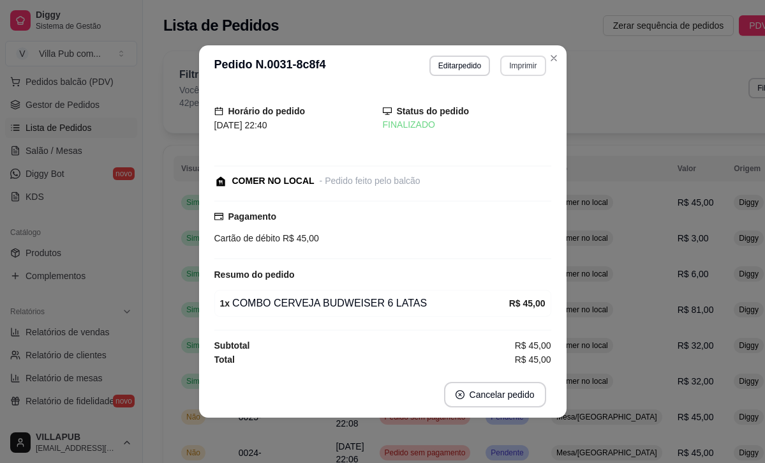
click at [524, 76] on button "Imprimir" at bounding box center [522, 66] width 45 height 20
click at [499, 121] on button "Impressora" at bounding box center [493, 120] width 93 height 20
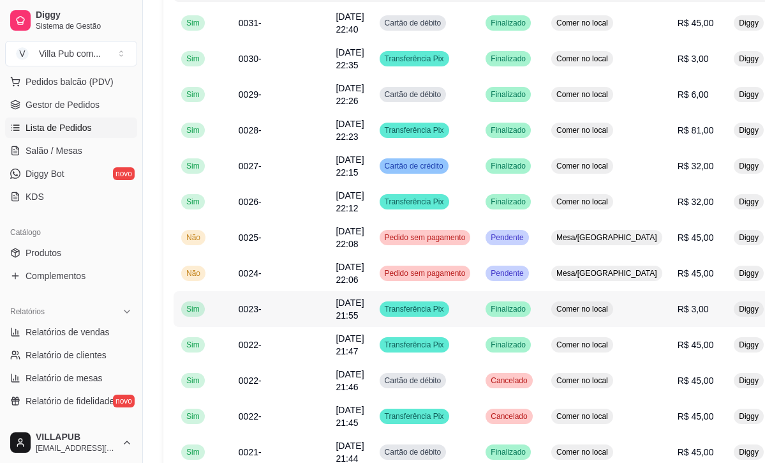
scroll to position [185, 0]
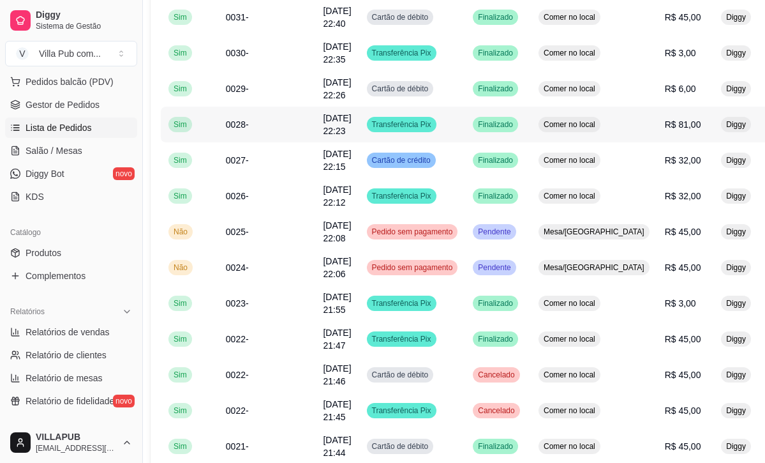
click at [531, 129] on td "Finalizado" at bounding box center [498, 125] width 66 height 36
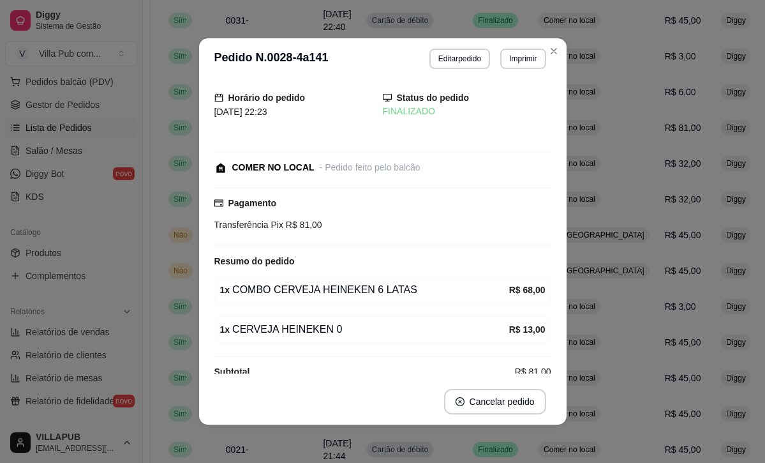
scroll to position [5, 0]
click at [422, 295] on div "Horário do pedido 23/08/2025 22:23 Status do pedido FINALIZADO COMER NO LOCAL -…" at bounding box center [382, 228] width 337 height 289
drag, startPoint x: 365, startPoint y: 299, endPoint x: 494, endPoint y: 306, distance: 129.1
click at [365, 317] on div "1 x CERVEJA HEINEKEN 0 R$ 13,00" at bounding box center [382, 330] width 337 height 27
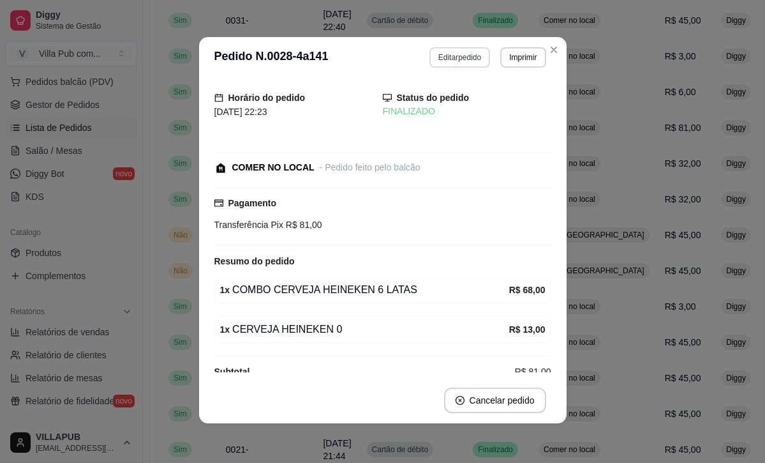
click at [473, 59] on button "Editar pedido" at bounding box center [459, 57] width 61 height 20
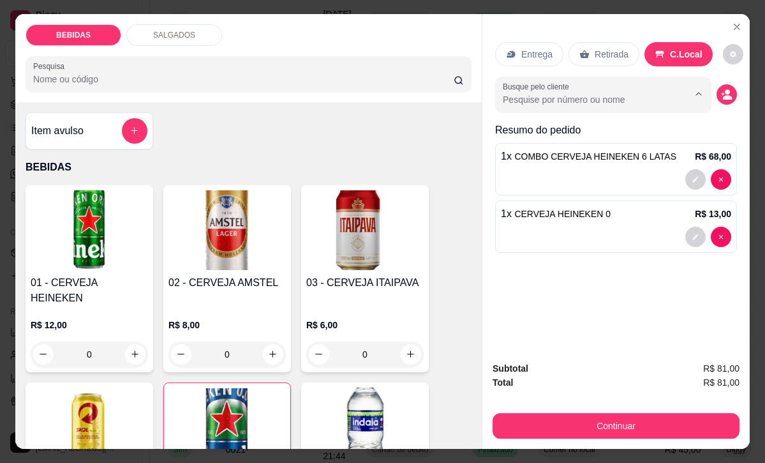
click at [625, 99] on input "Busque pelo cliente" at bounding box center [585, 99] width 165 height 13
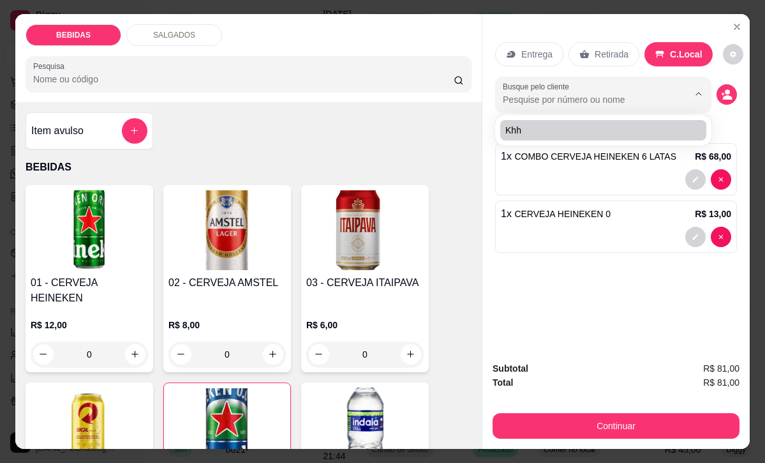
click at [649, 299] on div "Entrega Retirada C.Local Busque pelo cliente Resumo do pedido 1 x COMBO CERVEJA…" at bounding box center [615, 182] width 267 height 337
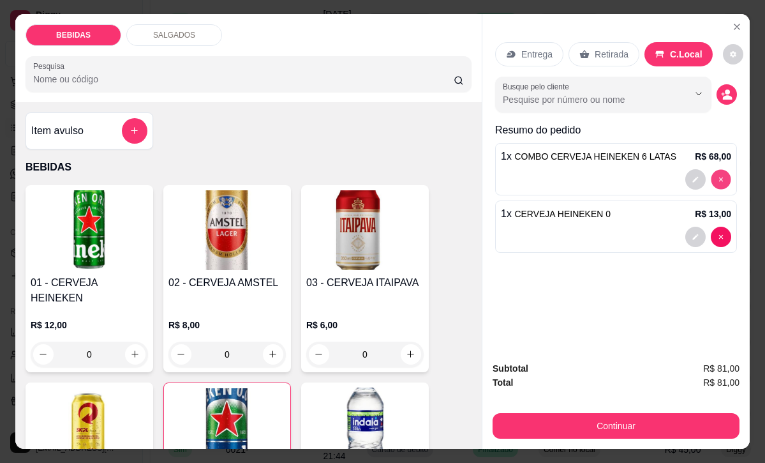
type input "0"
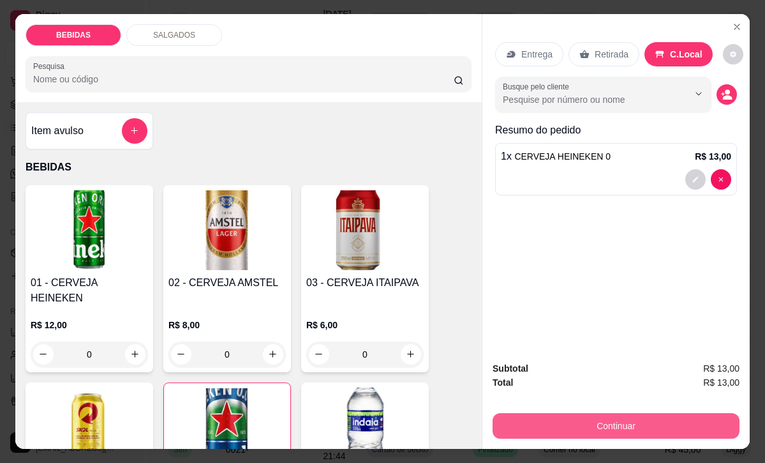
click at [658, 419] on button "Continuar" at bounding box center [616, 426] width 247 height 26
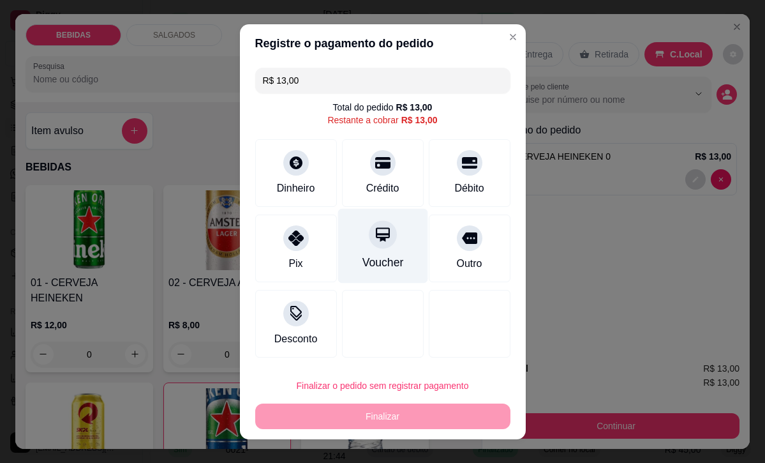
click at [337, 248] on div "Pix" at bounding box center [296, 248] width 82 height 68
type input "R$ 0,00"
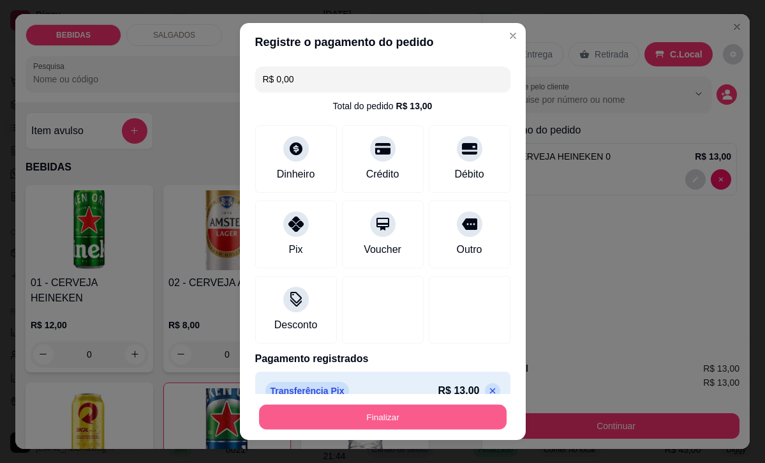
click at [460, 418] on button "Finalizar" at bounding box center [383, 416] width 248 height 25
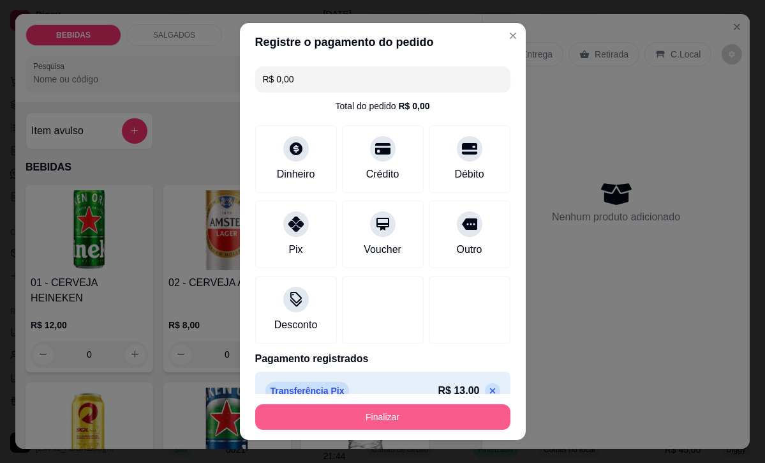
type input "0"
type input "-R$ 13,00"
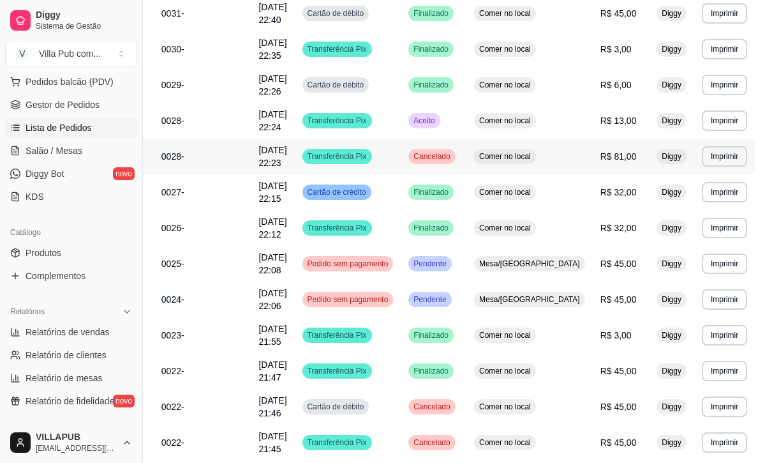
scroll to position [189, 76]
click at [703, 153] on button "Imprimir" at bounding box center [725, 156] width 45 height 20
click at [704, 149] on button "Imprimir" at bounding box center [726, 156] width 44 height 20
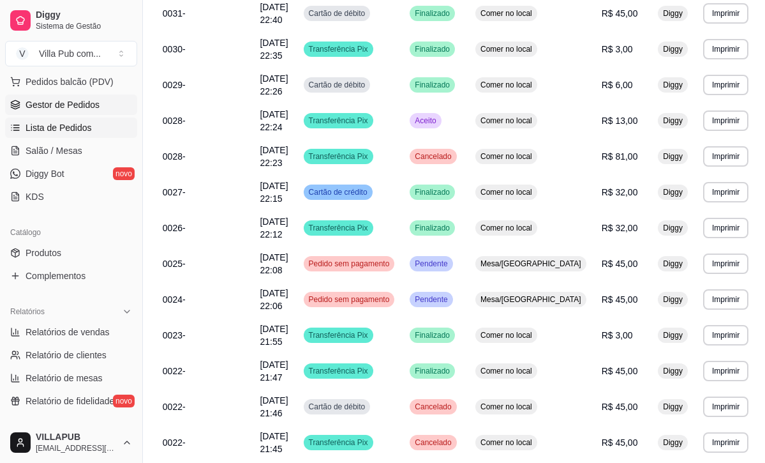
click at [42, 107] on span "Gestor de Pedidos" at bounding box center [63, 104] width 74 height 13
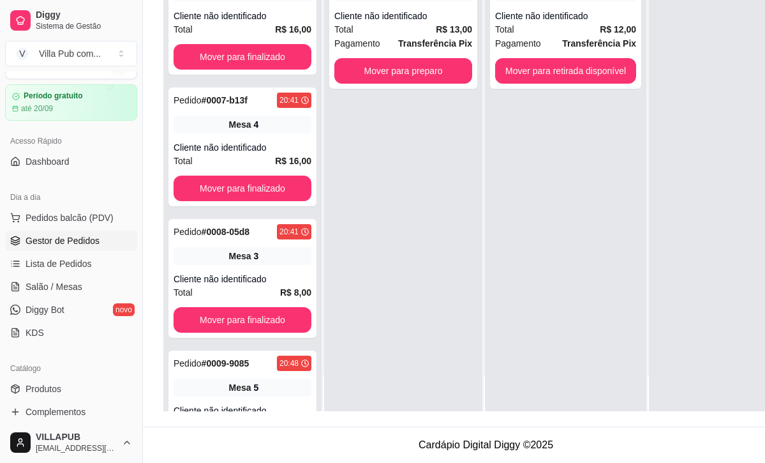
scroll to position [195, 0]
click at [48, 285] on span "Salão / Mesas" at bounding box center [54, 286] width 57 height 13
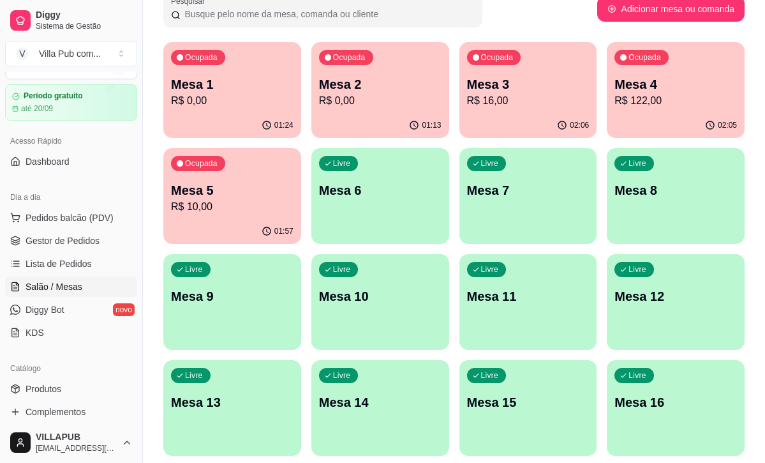
scroll to position [93, 0]
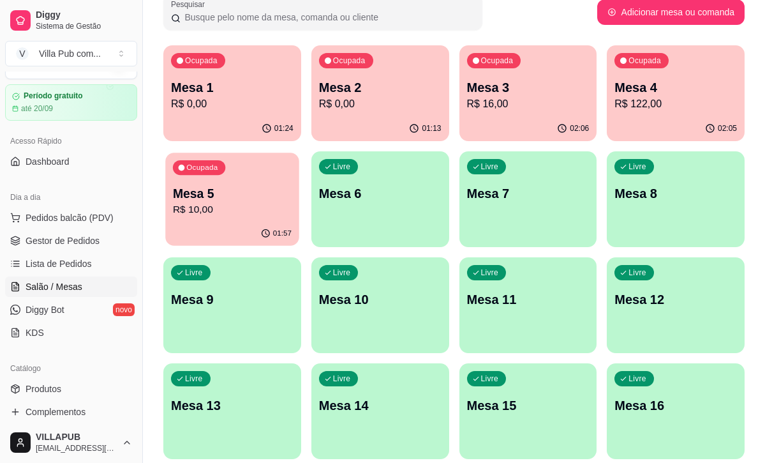
click at [255, 205] on p "R$ 10,00" at bounding box center [232, 209] width 119 height 15
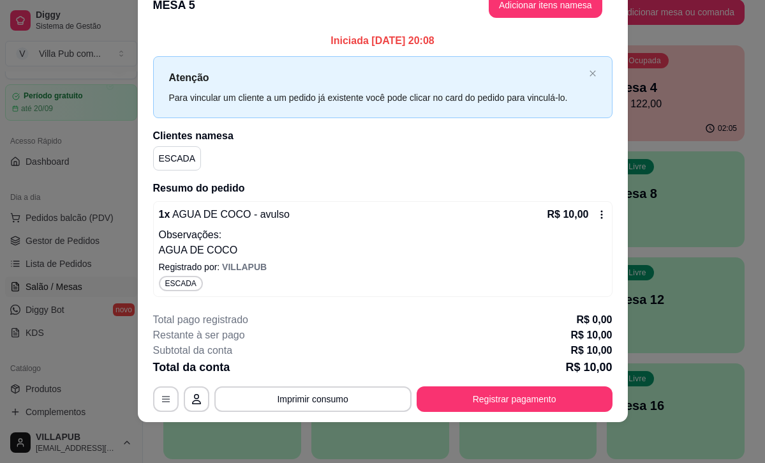
scroll to position [29, 0]
click at [302, 300] on div "Iniciada 23/08/2025 às 20:08 Atenção Para vincular um cliente a um pedido já ex…" at bounding box center [383, 165] width 490 height 274
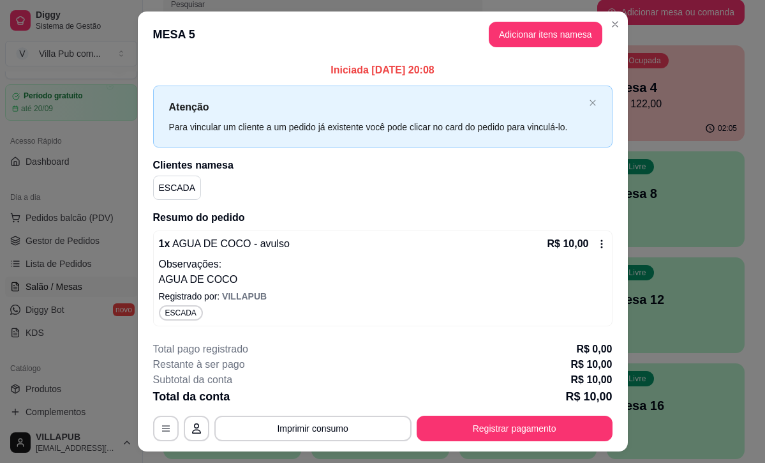
scroll to position [0, 0]
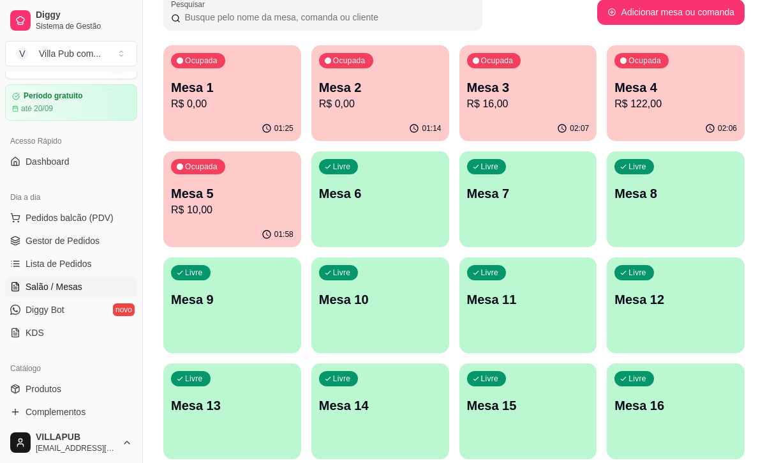
click at [241, 195] on p "Mesa 5" at bounding box center [232, 193] width 122 height 18
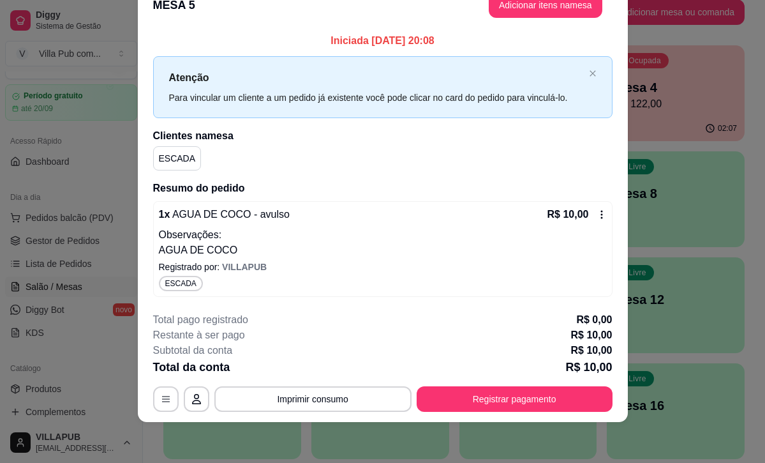
scroll to position [29, 0]
click at [597, 72] on div "Atenção Para vincular um cliente a um pedido já existente você pode clicar no c…" at bounding box center [382, 87] width 459 height 62
click at [593, 72] on icon "close" at bounding box center [592, 73] width 6 height 6
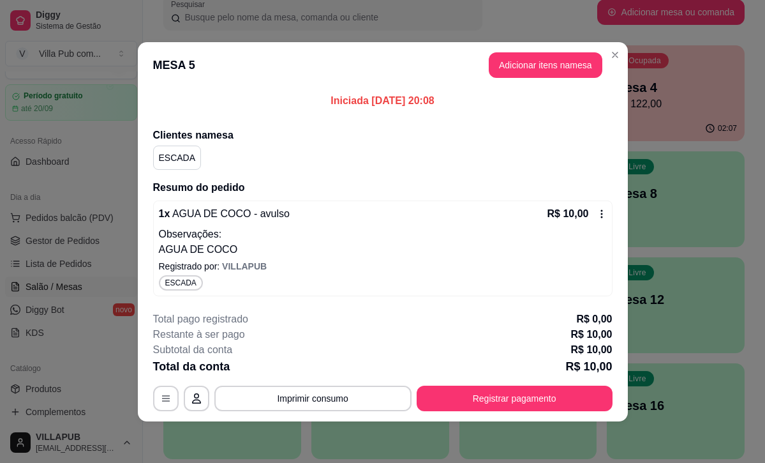
scroll to position [0, 0]
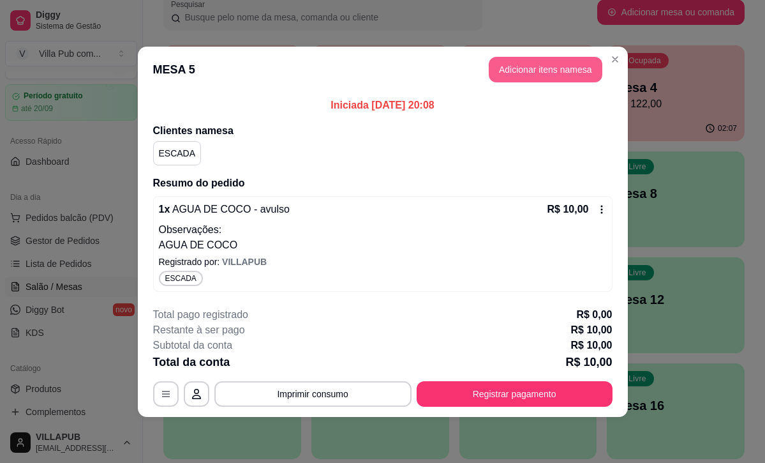
click at [498, 61] on button "Adicionar itens na mesa" at bounding box center [546, 70] width 114 height 26
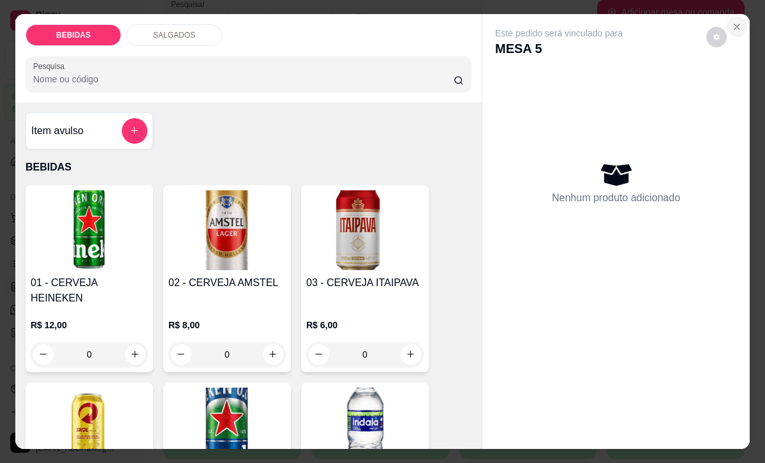
click at [736, 31] on icon "Close" at bounding box center [737, 27] width 10 height 10
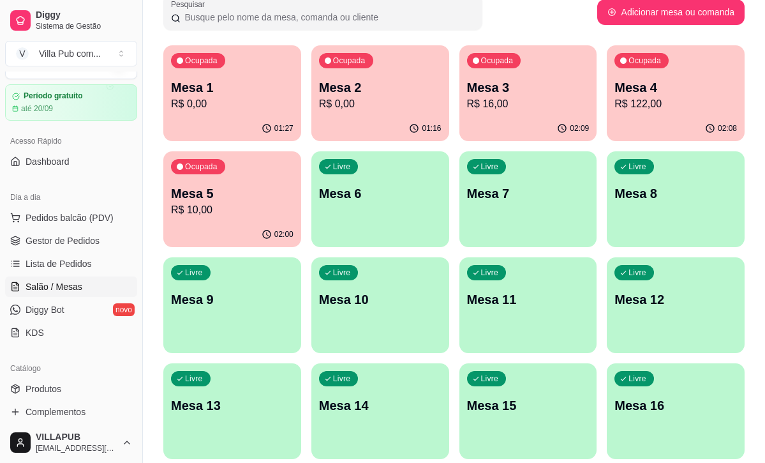
click at [233, 209] on p "R$ 10,00" at bounding box center [232, 209] width 122 height 15
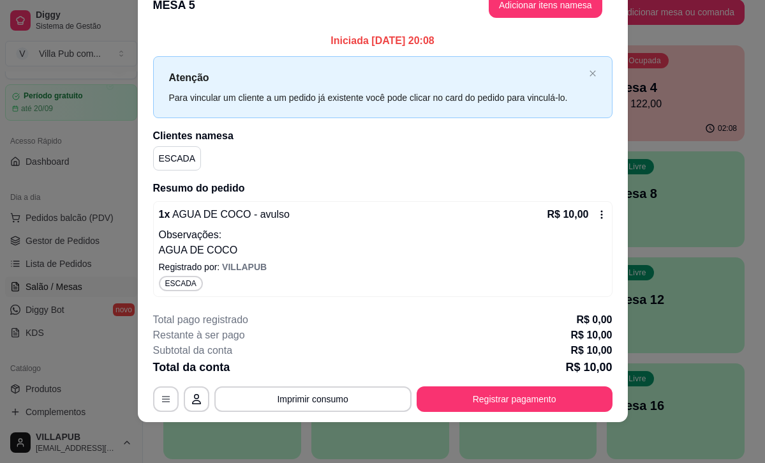
scroll to position [29, 0]
click at [168, 397] on icon "button" at bounding box center [166, 399] width 10 height 10
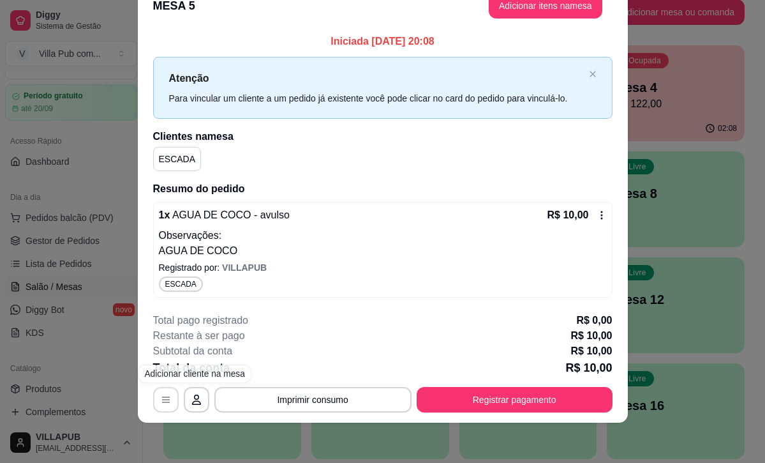
click at [170, 393] on button "button" at bounding box center [166, 400] width 26 height 26
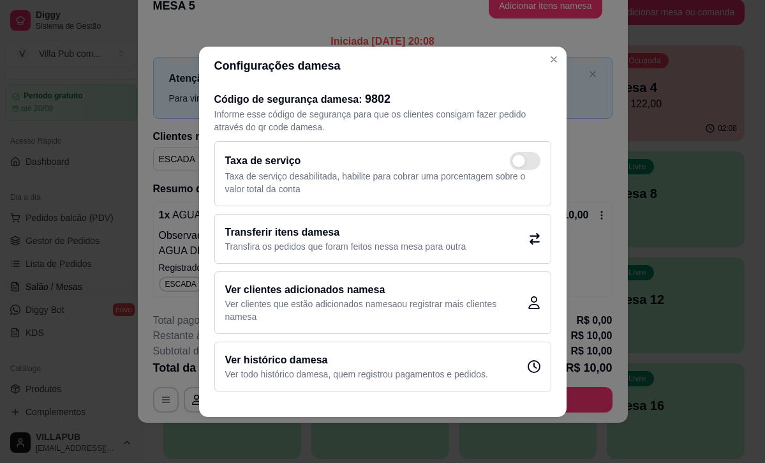
click at [316, 353] on h2 "Ver histórico da mesa" at bounding box center [356, 359] width 263 height 15
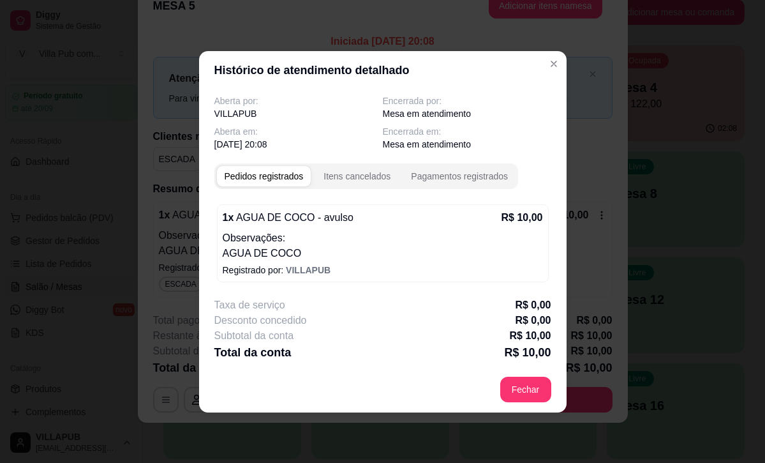
click at [377, 186] on div "Pedidos registrados Itens cancelados Pagamentos registrados" at bounding box center [366, 176] width 304 height 26
click at [369, 170] on div "Itens cancelados" at bounding box center [356, 176] width 67 height 13
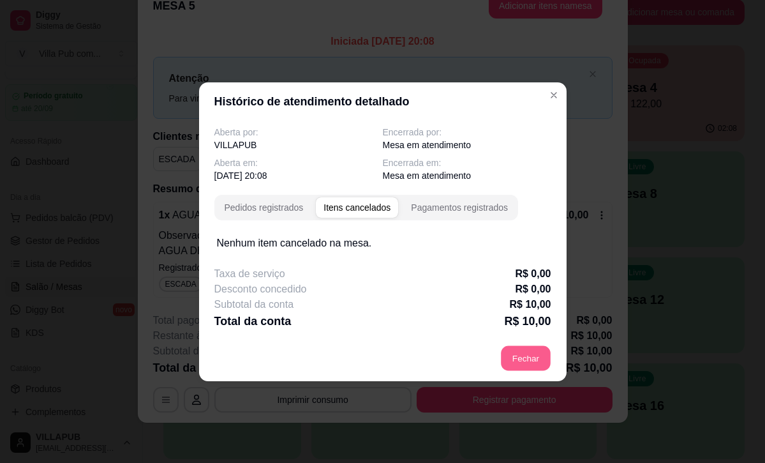
click at [514, 345] on footer "Fechar" at bounding box center [382, 358] width 367 height 46
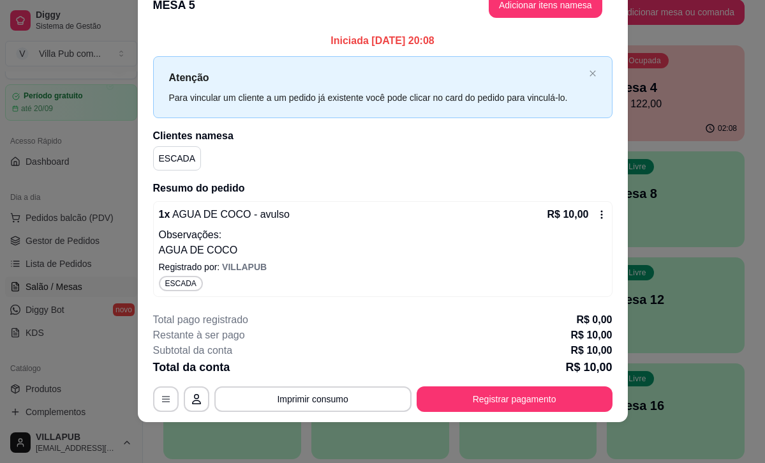
scroll to position [0, 0]
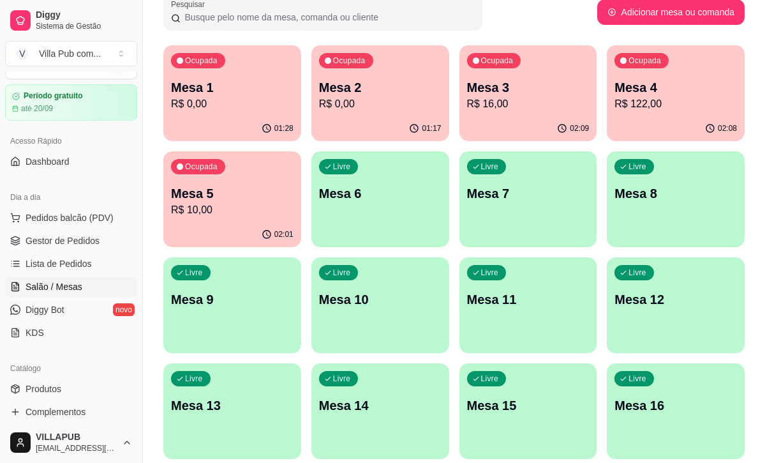
click at [251, 227] on div "02:01" at bounding box center [232, 234] width 138 height 25
click at [251, 227] on div "02:01" at bounding box center [231, 233] width 133 height 24
click at [251, 227] on body "Diggy Sistema de Gestão V Villa Pub com ... Loja aberta Período gratuito até 20…" at bounding box center [382, 138] width 765 height 463
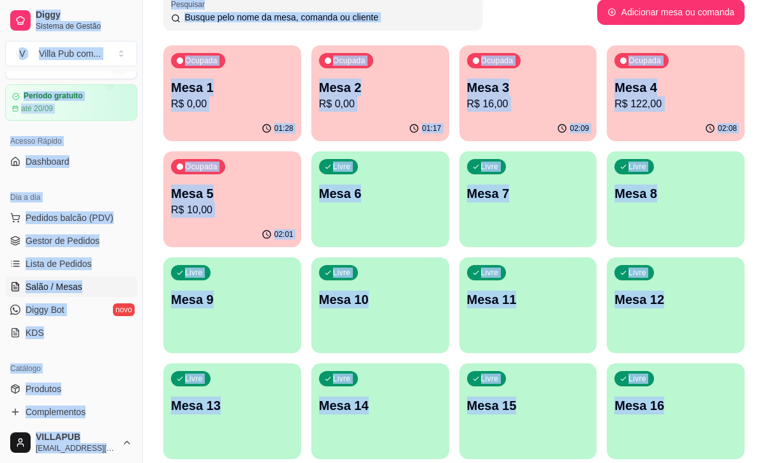
click at [251, 227] on div "Iniciada 23/08/2025 às 20:08 Atenção Para vincular um cliente a um pedido já ex…" at bounding box center [383, 194] width 464 height 266
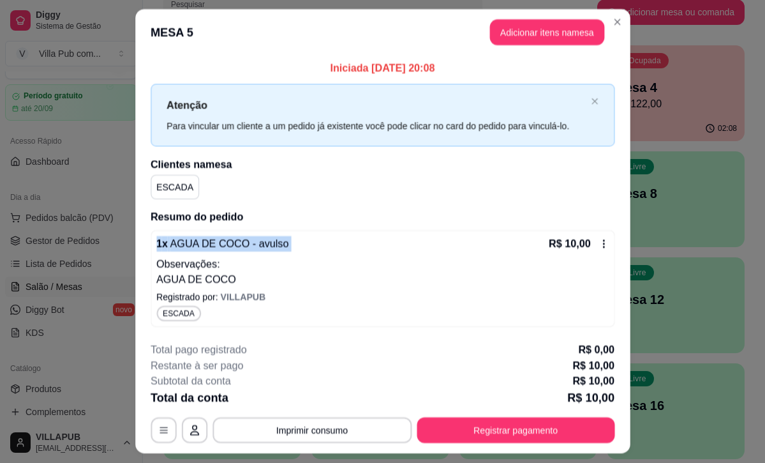
click at [251, 227] on div "Iniciada 23/08/2025 às 20:08 Atenção Para vincular um cliente a um pedido já ex…" at bounding box center [383, 194] width 464 height 266
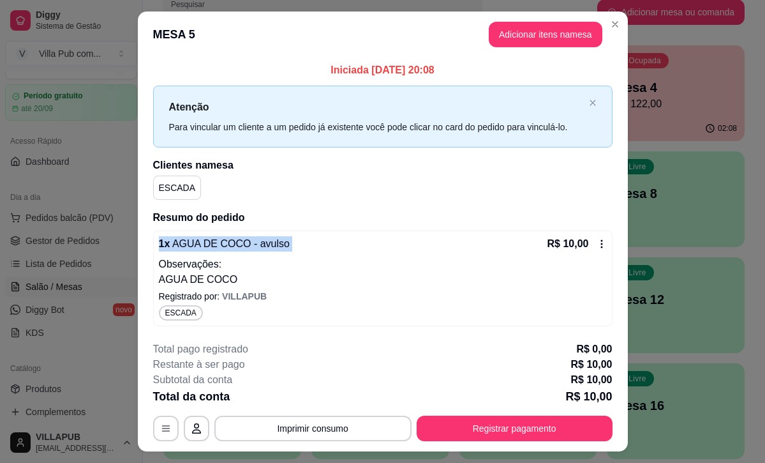
click at [251, 227] on div "Iniciada 23/08/2025 às 20:08 Atenção Para vincular um cliente a um pedido já ex…" at bounding box center [382, 194] width 459 height 263
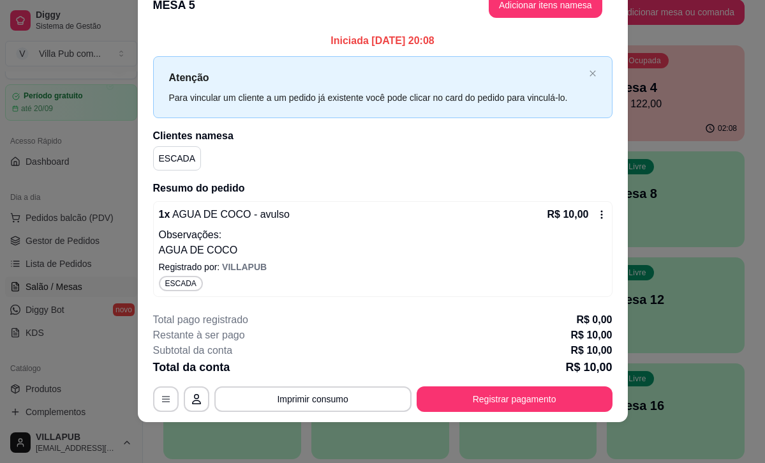
click at [357, 330] on div "Restante à ser pago R$ 10,00" at bounding box center [382, 334] width 459 height 15
click at [177, 399] on button "button" at bounding box center [165, 399] width 25 height 25
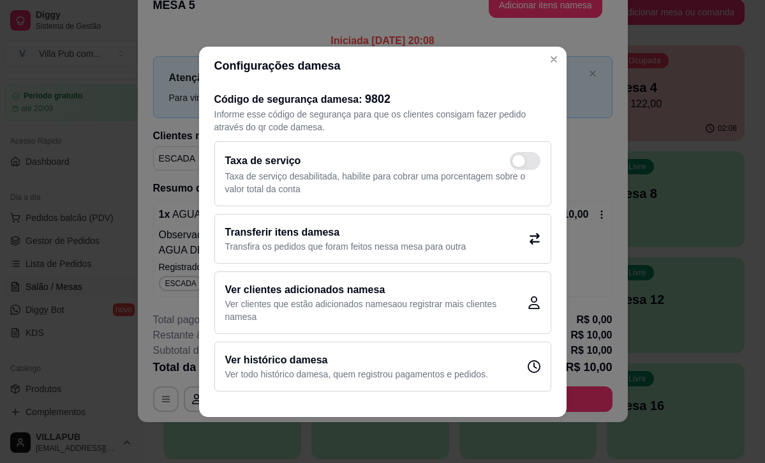
click at [369, 249] on p "Transfira os pedidos que foram feitos nessa mesa para outra" at bounding box center [345, 246] width 241 height 13
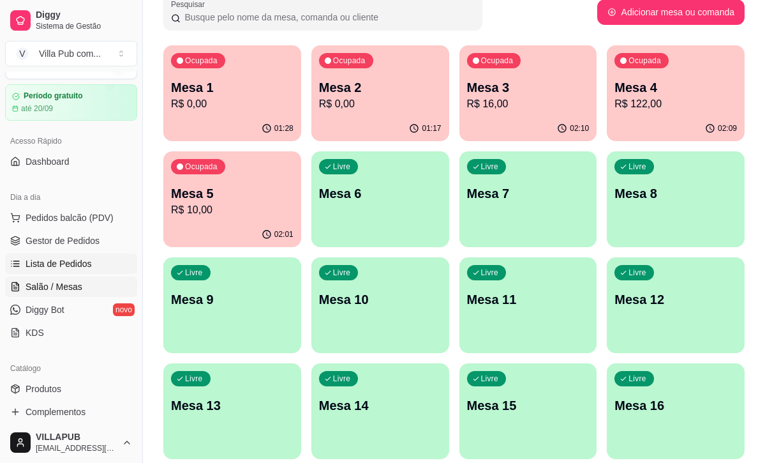
click at [98, 267] on link "Lista de Pedidos" at bounding box center [71, 263] width 132 height 20
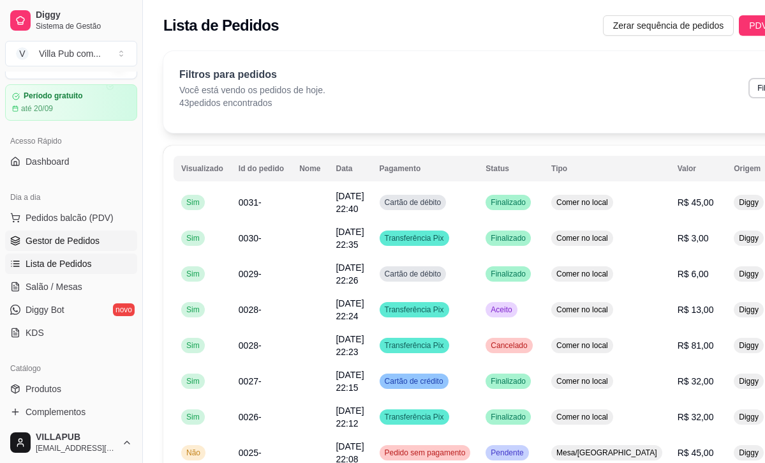
click at [88, 243] on span "Gestor de Pedidos" at bounding box center [63, 240] width 74 height 13
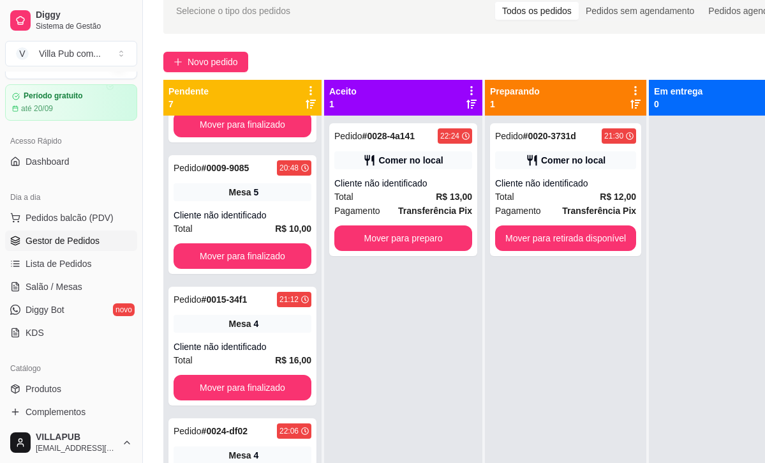
scroll to position [363, 0]
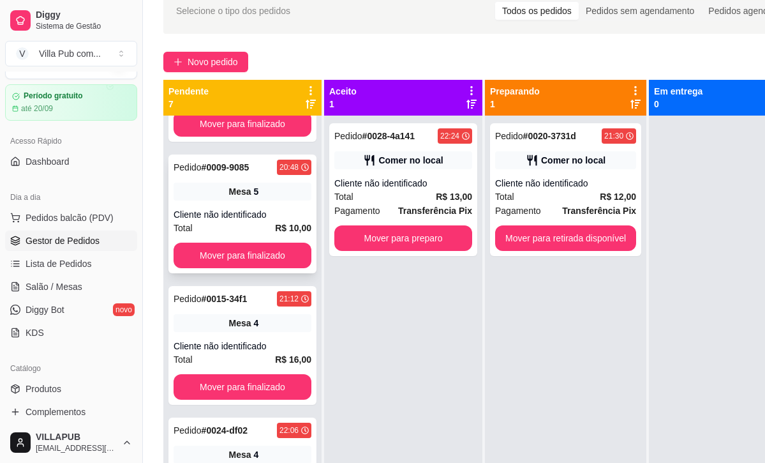
click at [255, 218] on div "Cliente não identificado" at bounding box center [243, 214] width 138 height 13
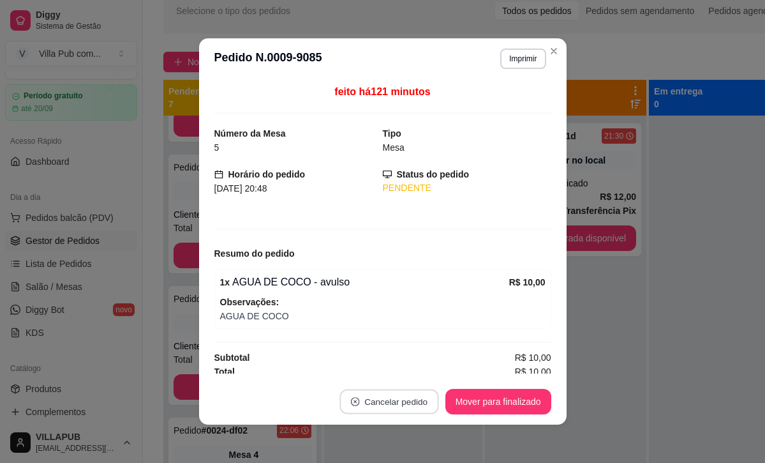
click at [389, 396] on button "Cancelar pedido" at bounding box center [388, 401] width 99 height 25
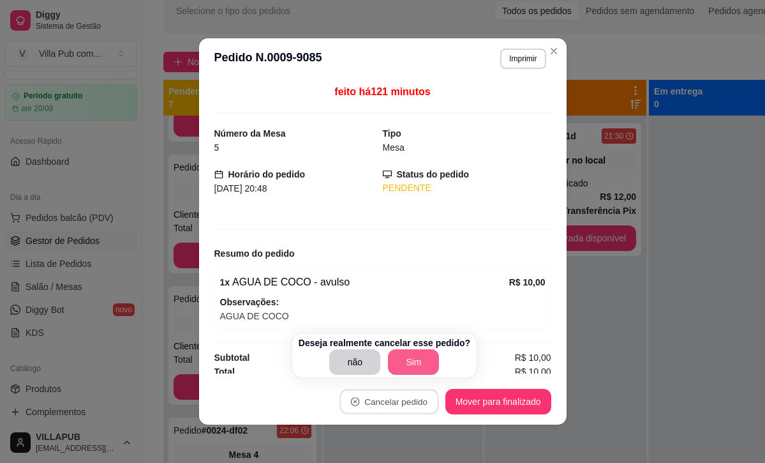
click at [395, 364] on button "Sim" at bounding box center [413, 362] width 51 height 26
click at [395, 364] on div "não Sim" at bounding box center [385, 362] width 172 height 26
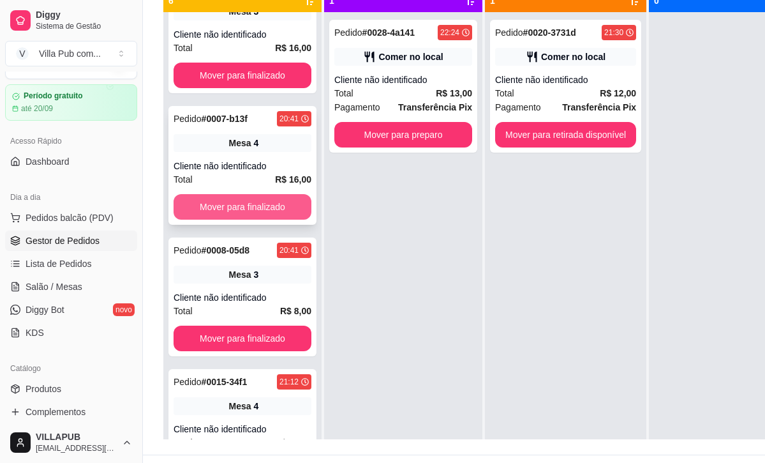
scroll to position [47, 0]
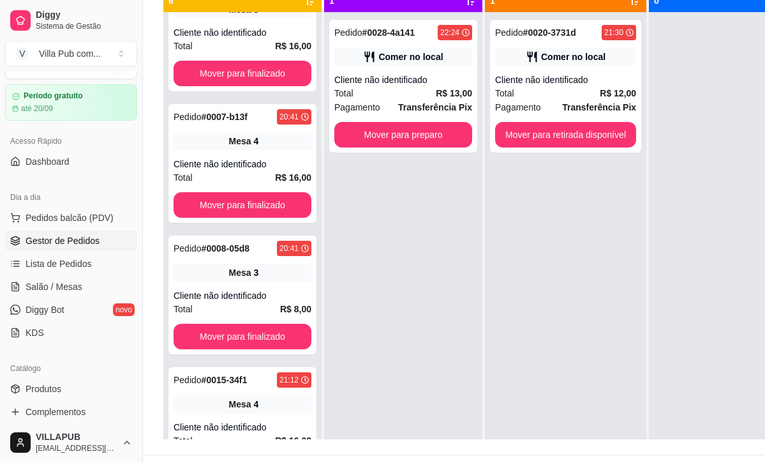
click at [383, 226] on div "Pedido # 0028-4a141 22:24 Comer no local Cliente não identificado Total R$ 13,0…" at bounding box center [403, 243] width 158 height 463
click at [53, 213] on span "Pedidos balcão (PDV)" at bounding box center [70, 217] width 88 height 13
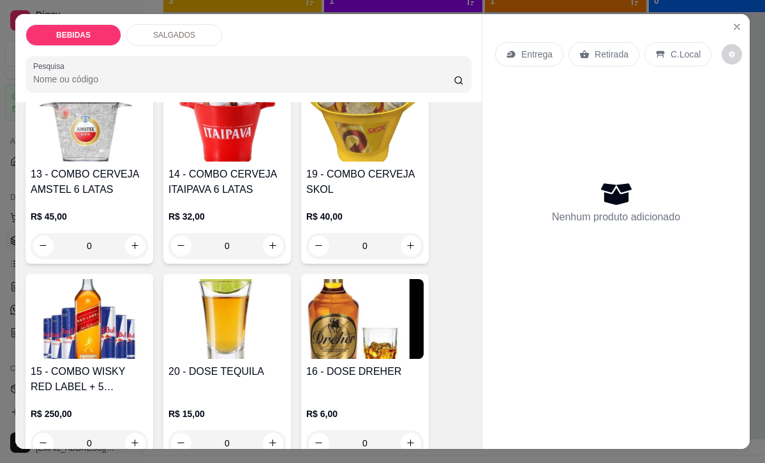
scroll to position [883, 0]
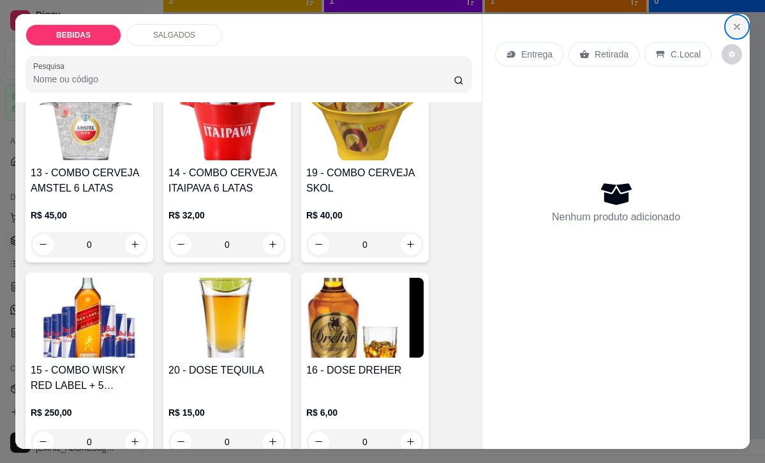
click at [736, 27] on icon "Close" at bounding box center [736, 26] width 5 height 5
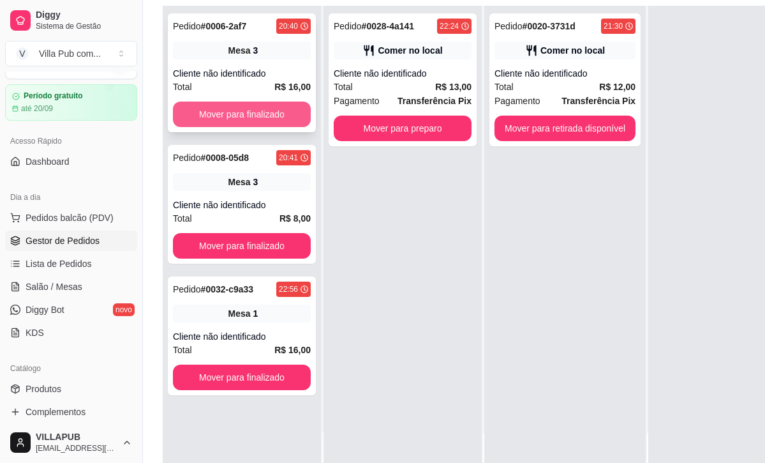
scroll to position [142, 1]
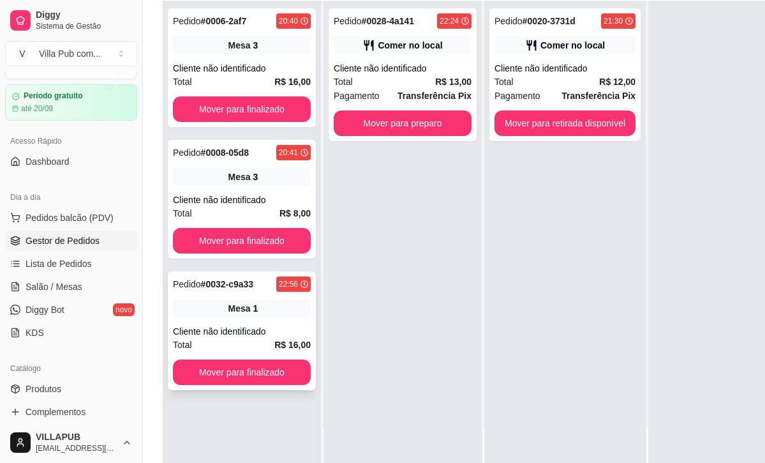
click at [270, 332] on div "Cliente não identificado" at bounding box center [242, 331] width 138 height 13
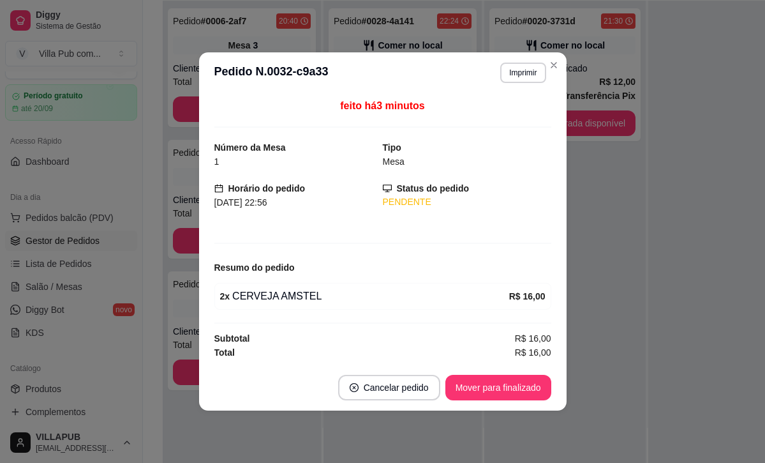
drag, startPoint x: 390, startPoint y: 263, endPoint x: 381, endPoint y: 287, distance: 26.1
click at [390, 263] on div "Resumo do pedido" at bounding box center [382, 267] width 337 height 15
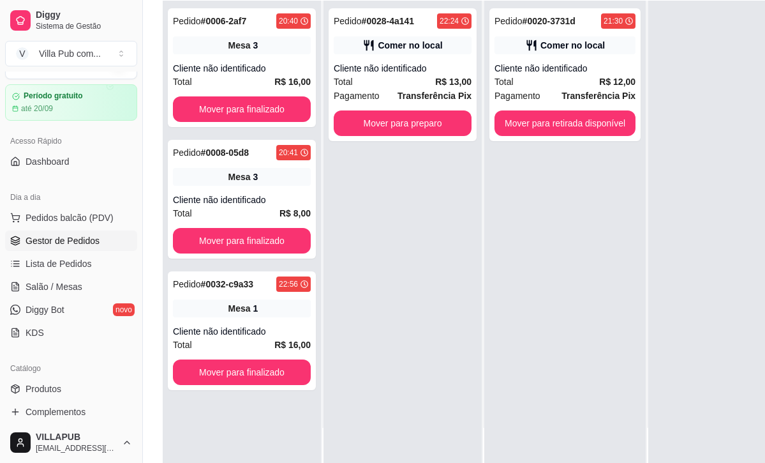
scroll to position [142, 0]
click at [258, 314] on div "1" at bounding box center [256, 308] width 5 height 13
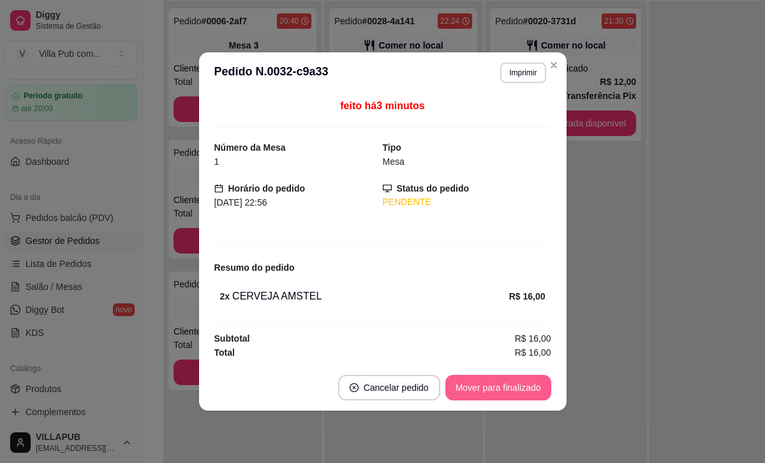
click at [491, 374] on button "Mover para finalizado" at bounding box center [498, 387] width 106 height 26
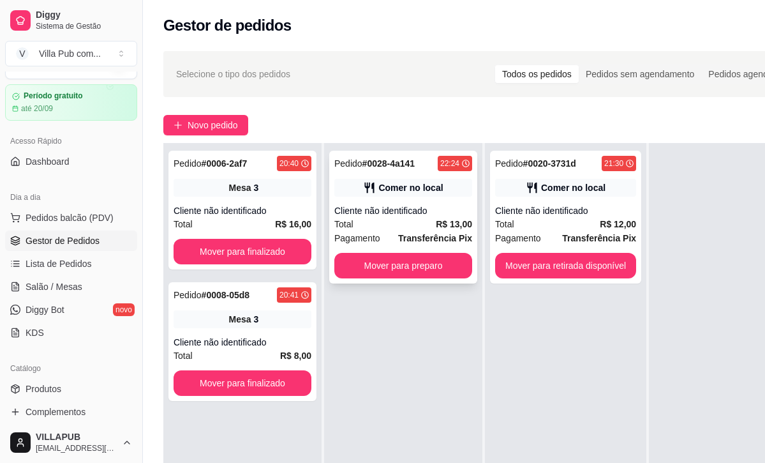
scroll to position [0, 0]
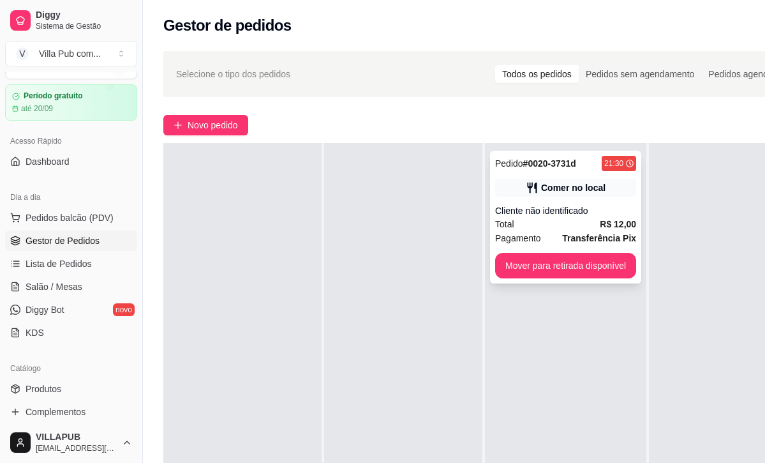
click at [615, 216] on div "Cliente não identificado" at bounding box center [565, 210] width 141 height 13
click at [607, 203] on div "Pedido # 0020-3731d 21:30 Comer no local Cliente não identificado Total R$ 12,0…" at bounding box center [565, 217] width 151 height 133
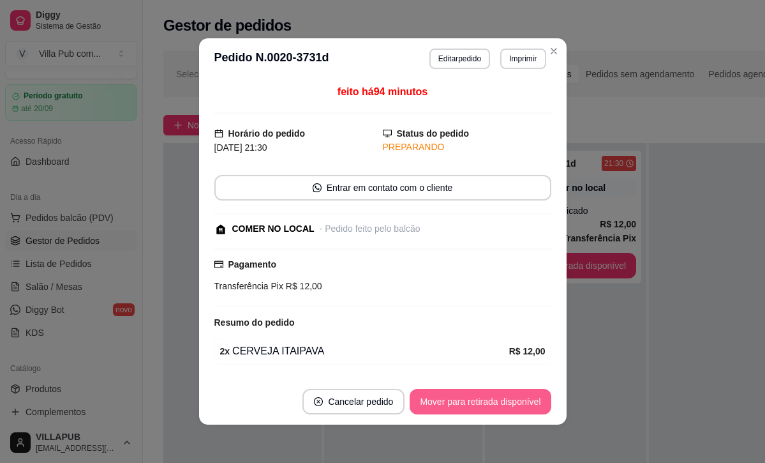
click at [465, 403] on button "Mover para retirada disponível" at bounding box center [480, 402] width 141 height 26
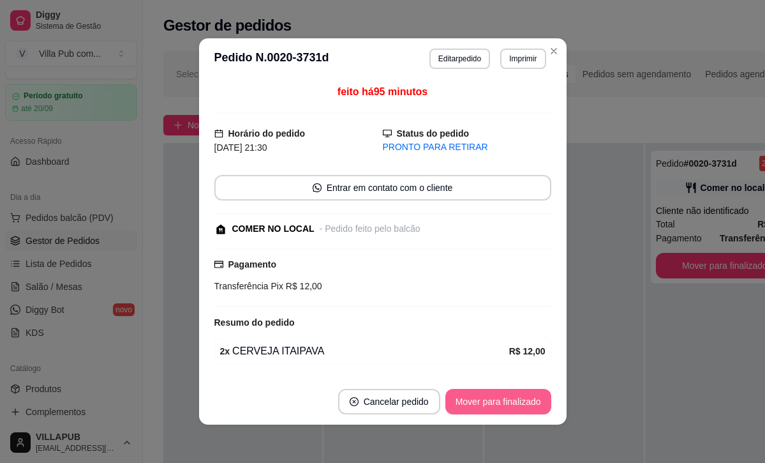
click at [481, 401] on button "Mover para finalizado" at bounding box center [498, 402] width 106 height 26
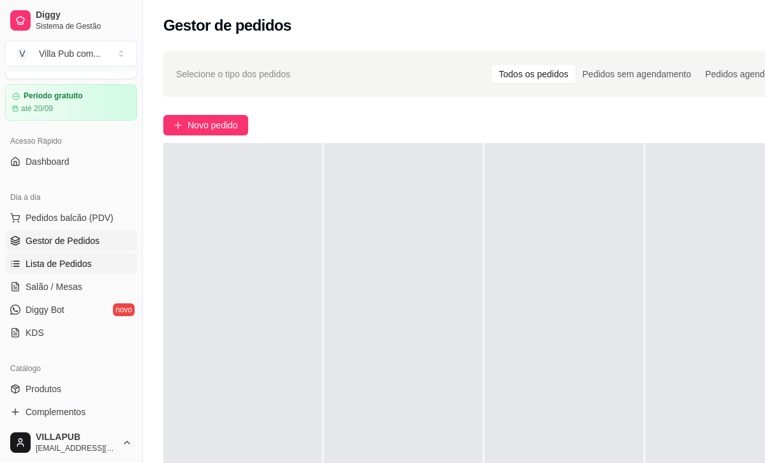
click at [79, 262] on span "Lista de Pedidos" at bounding box center [59, 263] width 66 height 13
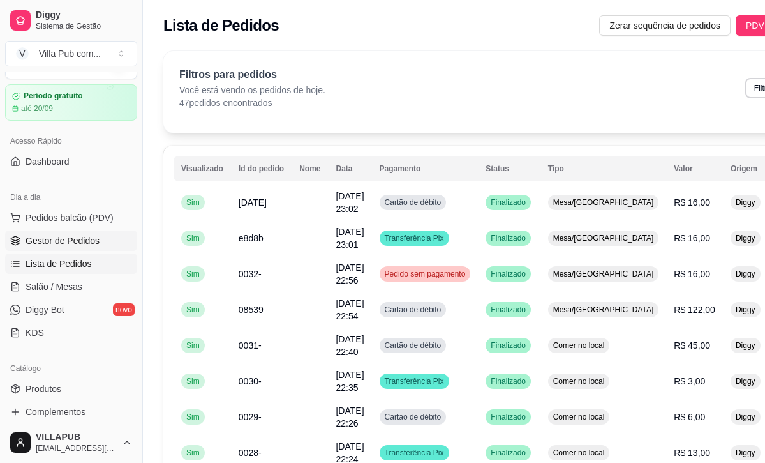
click at [69, 235] on span "Gestor de Pedidos" at bounding box center [63, 240] width 74 height 13
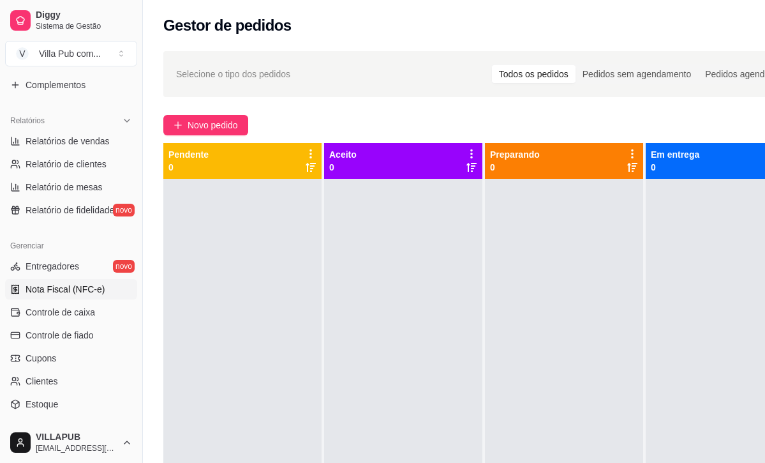
scroll to position [366, 0]
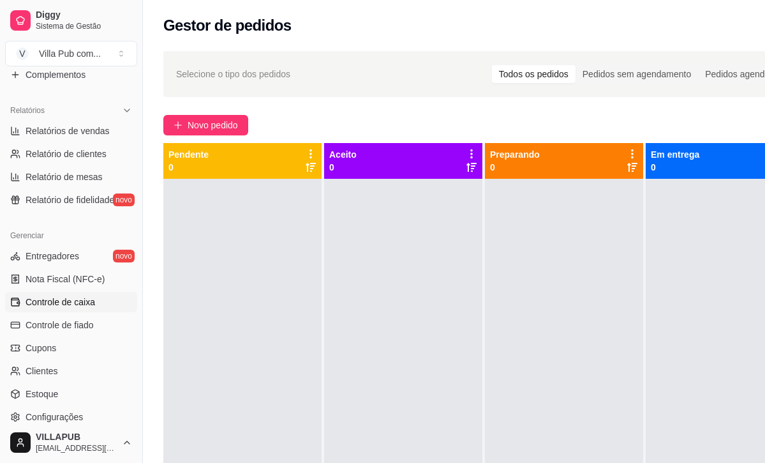
click at [84, 309] on link "Controle de caixa" at bounding box center [71, 302] width 132 height 20
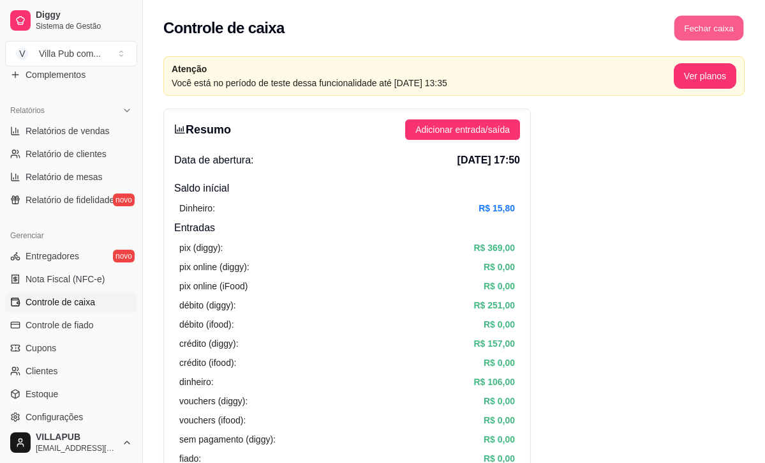
click at [678, 34] on button "Fechar caixa" at bounding box center [709, 28] width 70 height 25
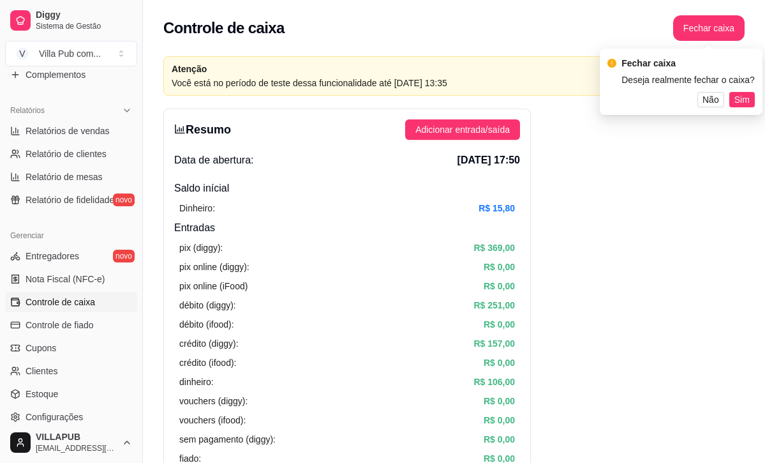
drag, startPoint x: 604, startPoint y: 48, endPoint x: 597, endPoint y: 57, distance: 11.4
click at [604, 48] on div "Controle de caixa Fechar caixa" at bounding box center [454, 24] width 622 height 48
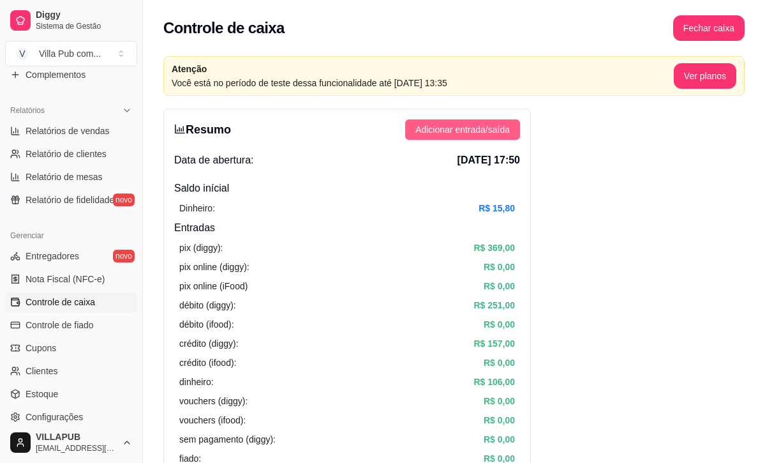
click at [507, 128] on span "Adicionar entrada/saída" at bounding box center [462, 129] width 94 height 14
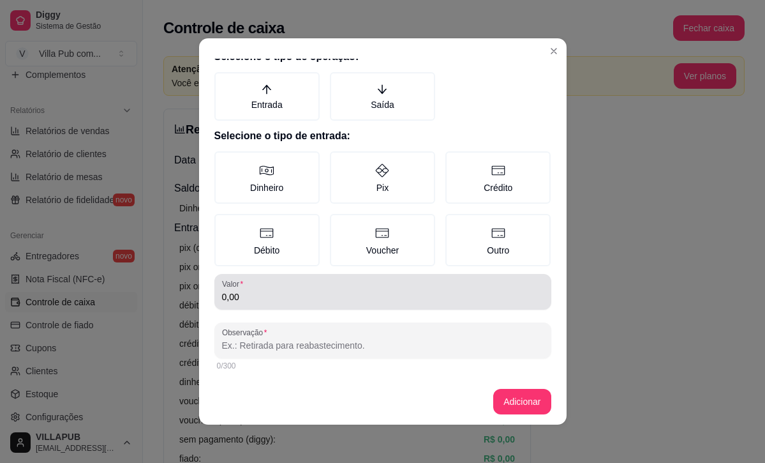
scroll to position [15, 0]
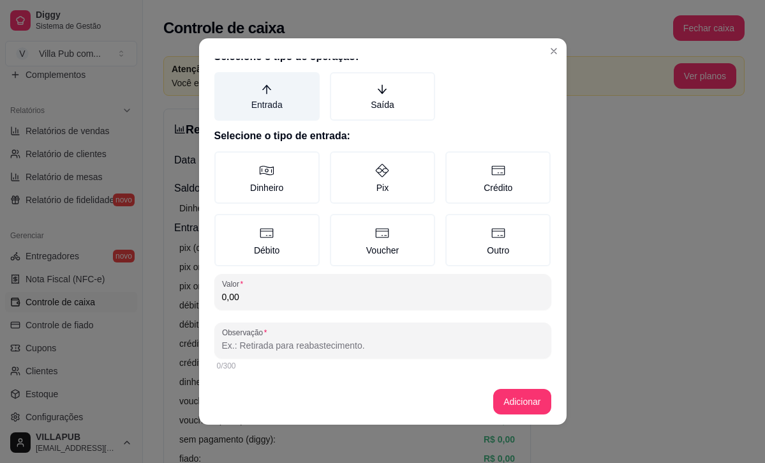
click at [300, 114] on label "Entrada" at bounding box center [266, 96] width 105 height 48
click at [224, 96] on button "Entrada" at bounding box center [219, 91] width 10 height 10
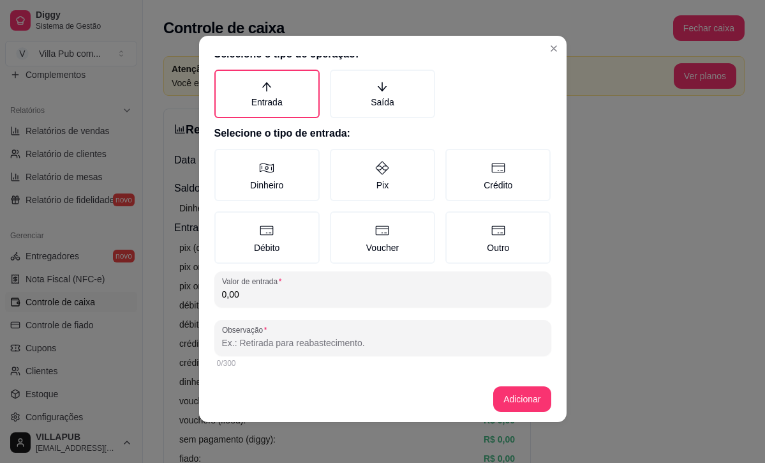
scroll to position [3, 0]
click at [376, 81] on icon "arrow-down" at bounding box center [381, 86] width 11 height 11
click at [339, 84] on button "Saída" at bounding box center [334, 89] width 10 height 10
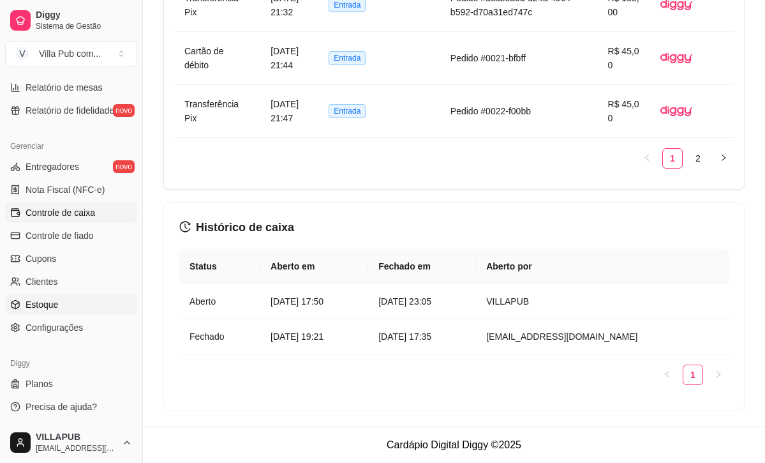
scroll to position [1350, 0]
click at [83, 332] on span "Configurações" at bounding box center [54, 327] width 57 height 13
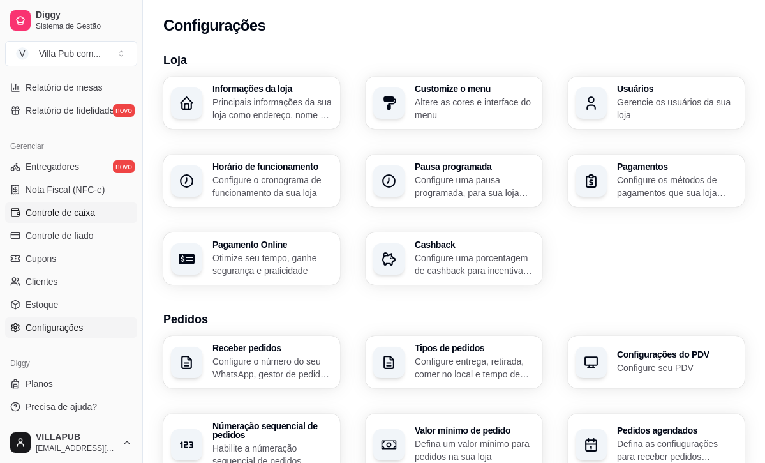
click at [94, 215] on span "Controle de caixa" at bounding box center [61, 212] width 70 height 13
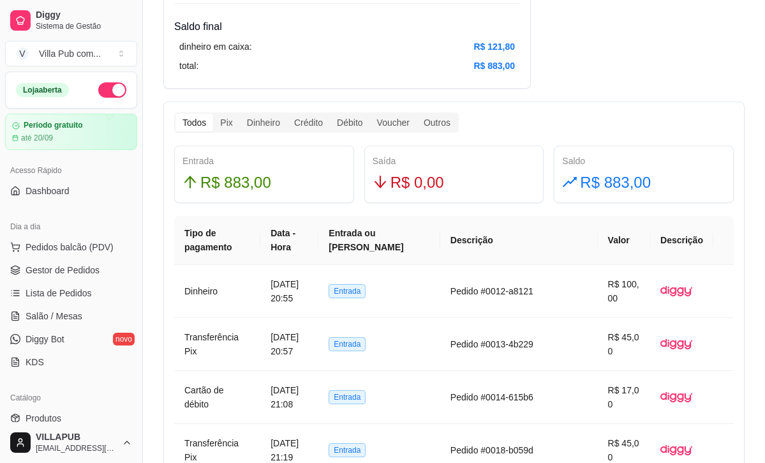
scroll to position [727, 0]
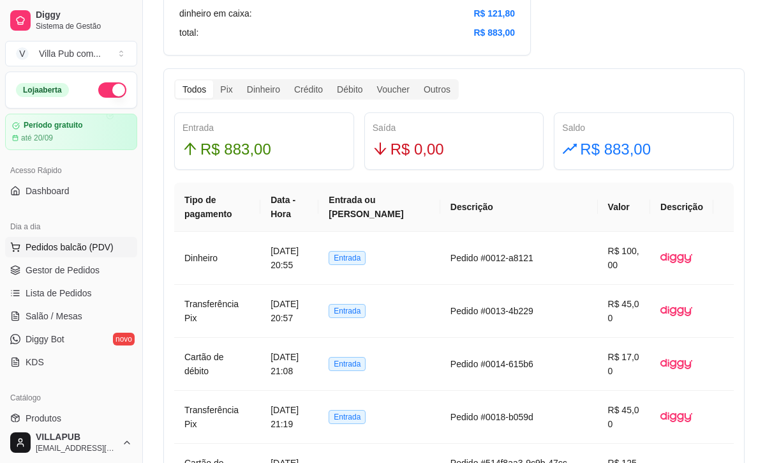
click at [47, 251] on span "Pedidos balcão (PDV)" at bounding box center [70, 247] width 88 height 13
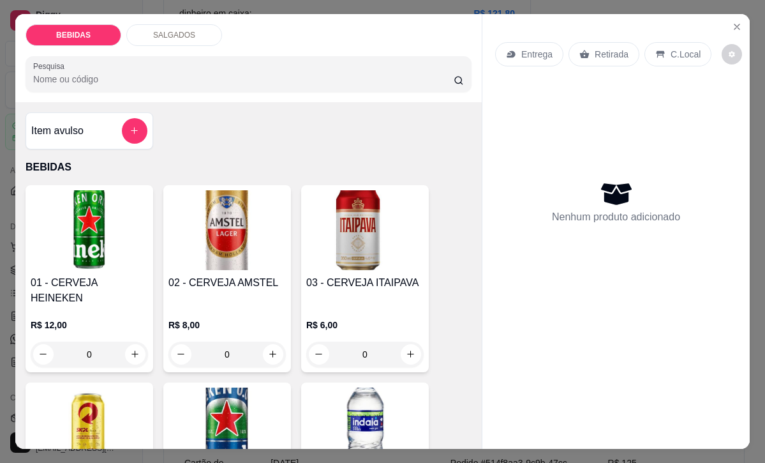
click at [738, 37] on div "Entrega Retirada C.Local Nenhum produto adicionado" at bounding box center [615, 221] width 267 height 415
click at [733, 27] on icon "Close" at bounding box center [737, 27] width 10 height 10
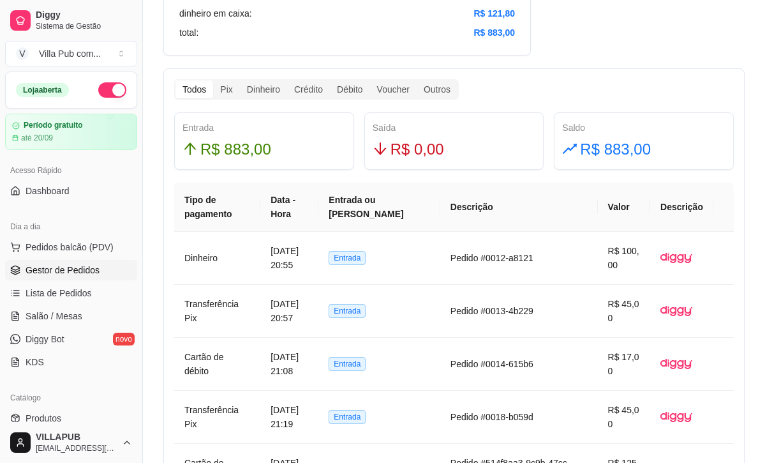
click at [59, 258] on ul "Pedidos balcão (PDV) Gestor de Pedidos Lista de Pedidos Salão / Mesas Diggy Bot…" at bounding box center [71, 304] width 132 height 135
click at [58, 263] on span "Gestor de Pedidos" at bounding box center [63, 269] width 74 height 13
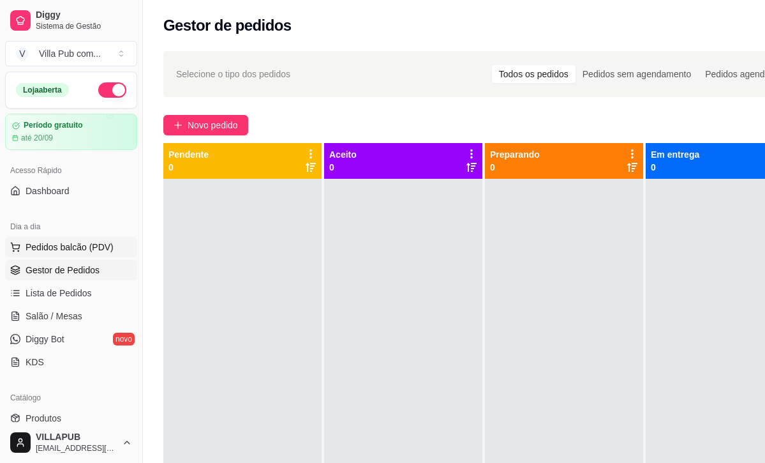
click at [65, 241] on button "Pedidos balcão (PDV)" at bounding box center [71, 247] width 132 height 20
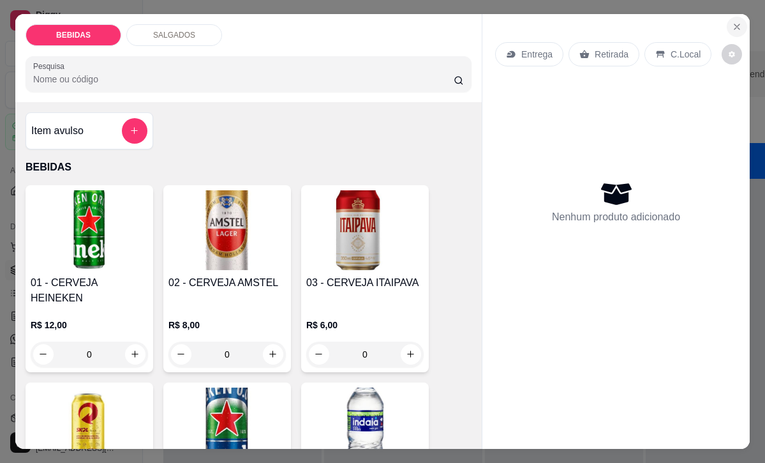
click at [743, 24] on button "Close" at bounding box center [737, 27] width 20 height 20
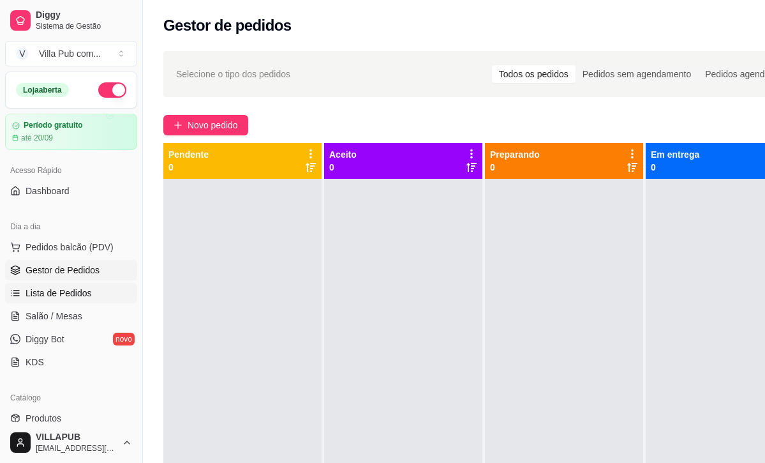
click at [81, 299] on span "Lista de Pedidos" at bounding box center [59, 292] width 66 height 13
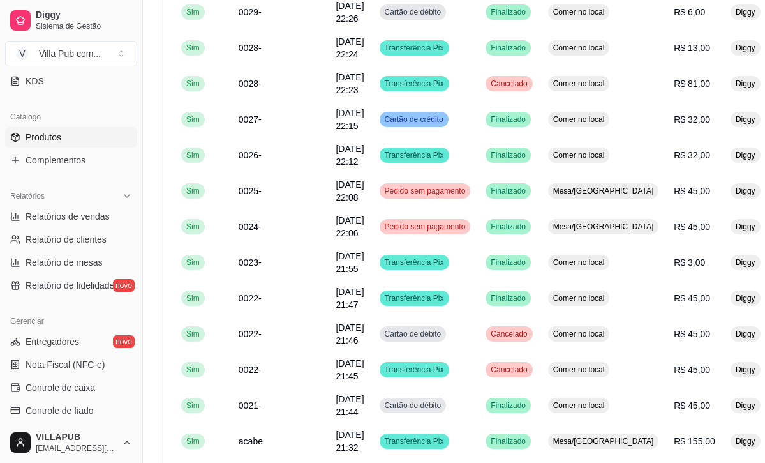
scroll to position [281, 0]
click at [88, 218] on span "Relatórios de vendas" at bounding box center [68, 215] width 84 height 13
select select "ALL"
select select "0"
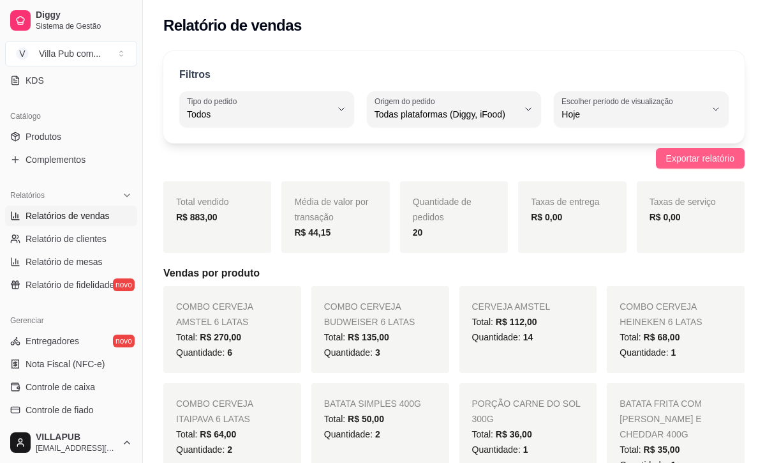
click at [739, 160] on button "Exportar relatório" at bounding box center [700, 158] width 89 height 20
click at [655, 422] on span "BATATA FRITA COM BACON E CHEDDAR 400G" at bounding box center [660, 418] width 82 height 41
click at [730, 35] on div "Relatório de vendas" at bounding box center [453, 25] width 581 height 20
